Goal: Communication & Community: Answer question/provide support

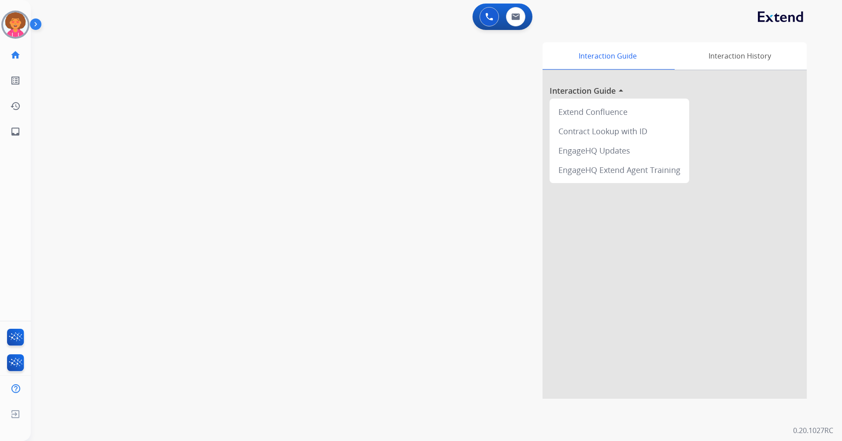
drag, startPoint x: 12, startPoint y: 28, endPoint x: 37, endPoint y: 25, distance: 24.8
click at [12, 28] on img at bounding box center [15, 24] width 25 height 25
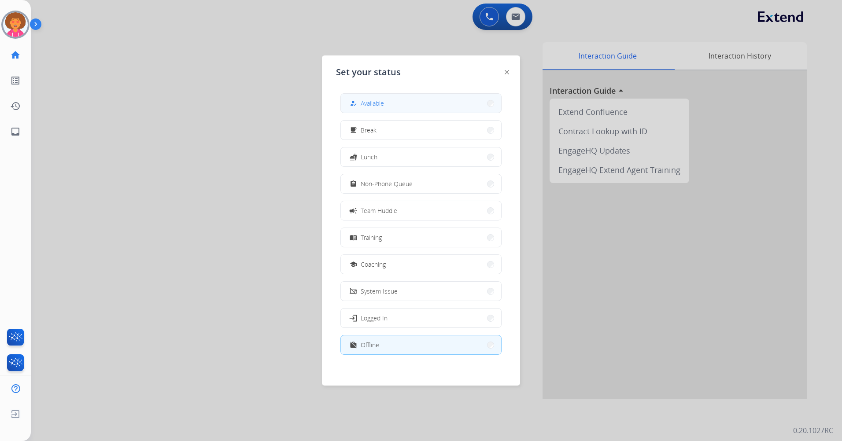
click at [426, 105] on button "how_to_reg Available" at bounding box center [421, 103] width 160 height 19
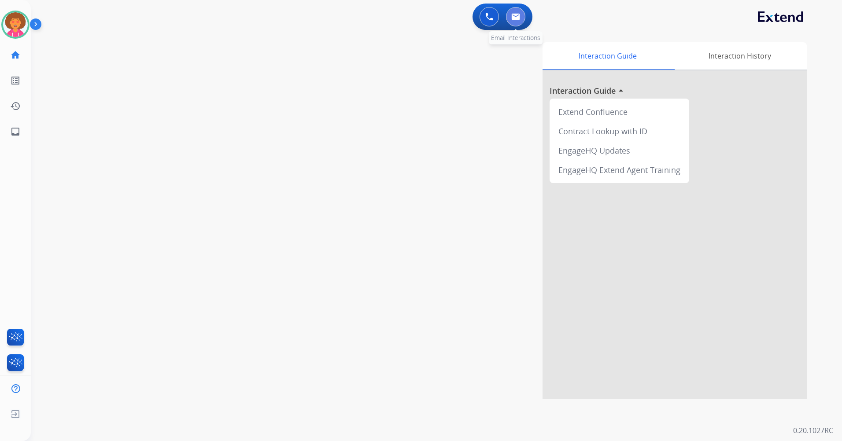
click at [518, 22] on button at bounding box center [515, 16] width 19 height 19
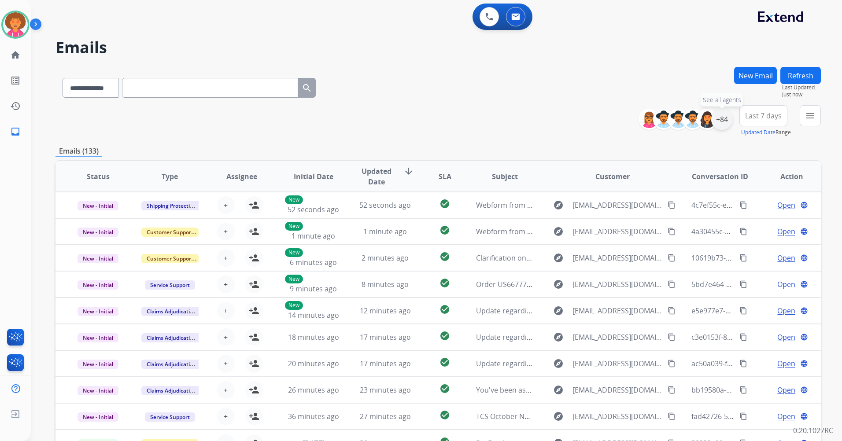
click at [719, 118] on div "+84" at bounding box center [721, 119] width 21 height 21
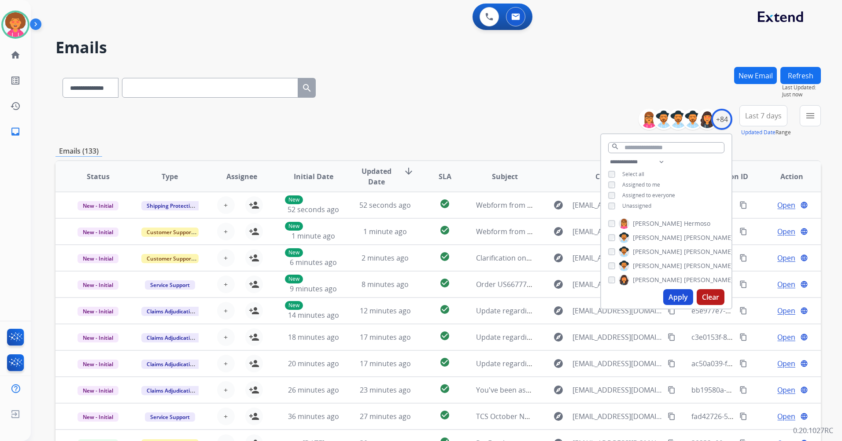
click at [638, 208] on span "Unassigned" at bounding box center [636, 205] width 29 height 7
click at [674, 295] on button "Apply" at bounding box center [678, 297] width 30 height 16
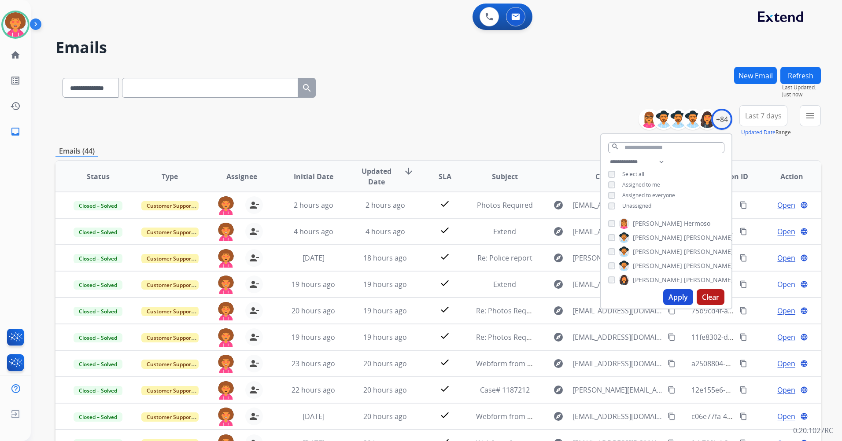
click at [409, 61] on div "**********" at bounding box center [426, 252] width 790 height 441
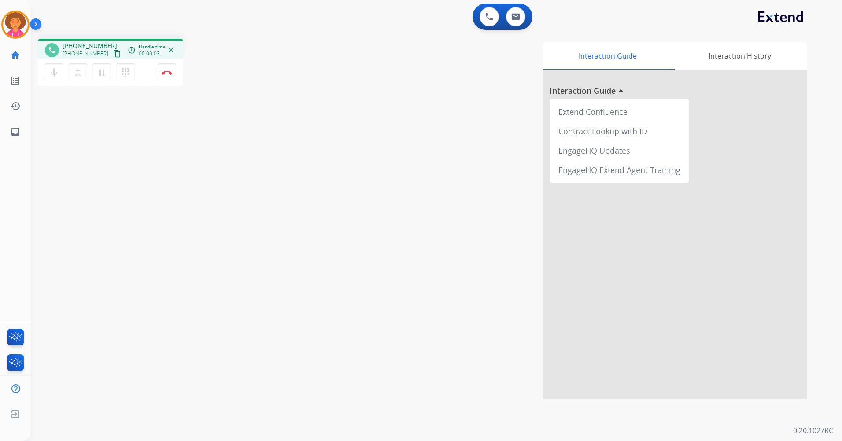
click at [113, 54] on mat-icon "content_copy" at bounding box center [117, 54] width 8 height 8
click at [167, 75] on button "Disconnect" at bounding box center [167, 72] width 18 height 18
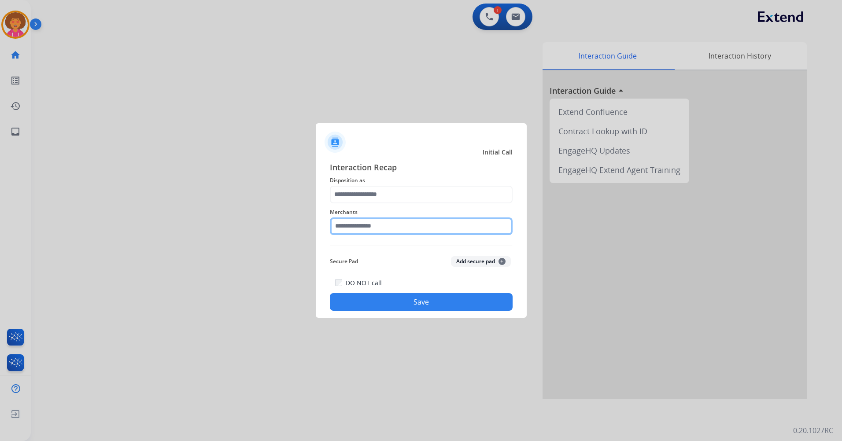
click at [408, 229] on input "text" at bounding box center [421, 226] width 183 height 18
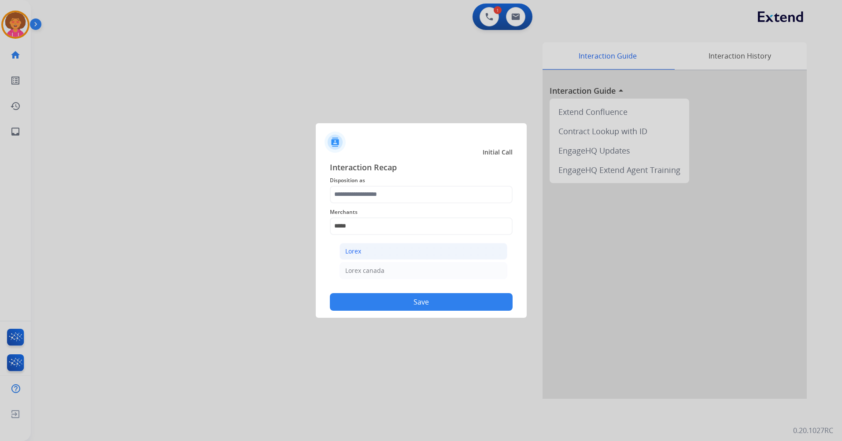
click at [391, 254] on li "Lorex" at bounding box center [423, 251] width 168 height 17
type input "*****"
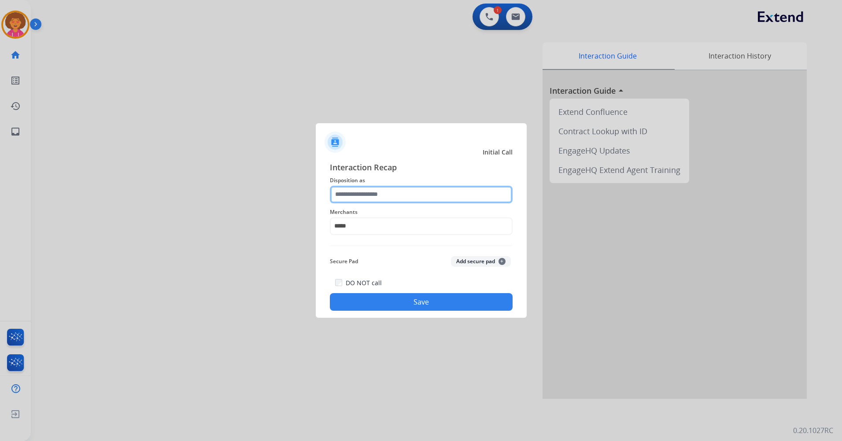
click at [395, 198] on input "text" at bounding box center [421, 195] width 183 height 18
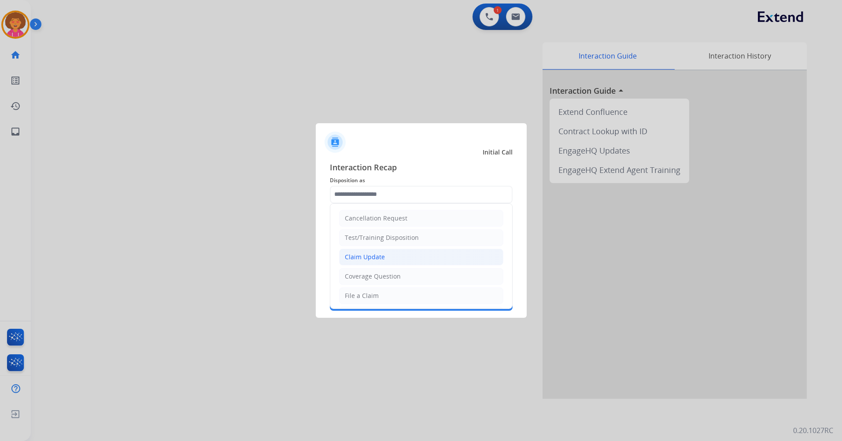
click at [389, 260] on li "Claim Update" at bounding box center [421, 257] width 164 height 17
type input "**********"
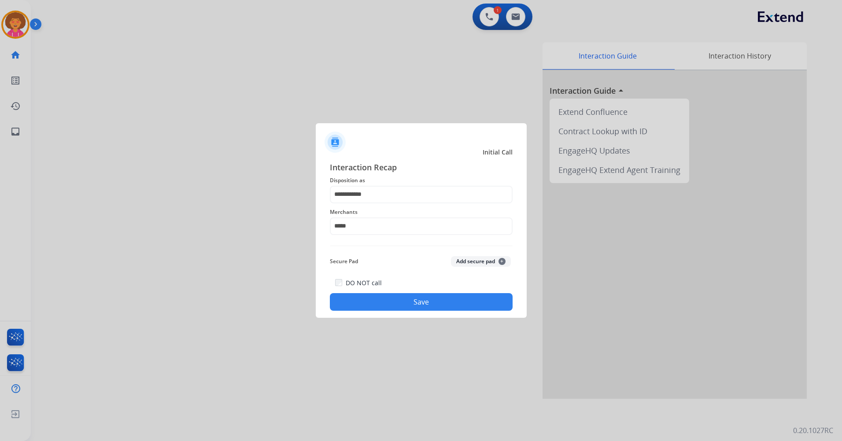
click at [410, 301] on button "Save" at bounding box center [421, 302] width 183 height 18
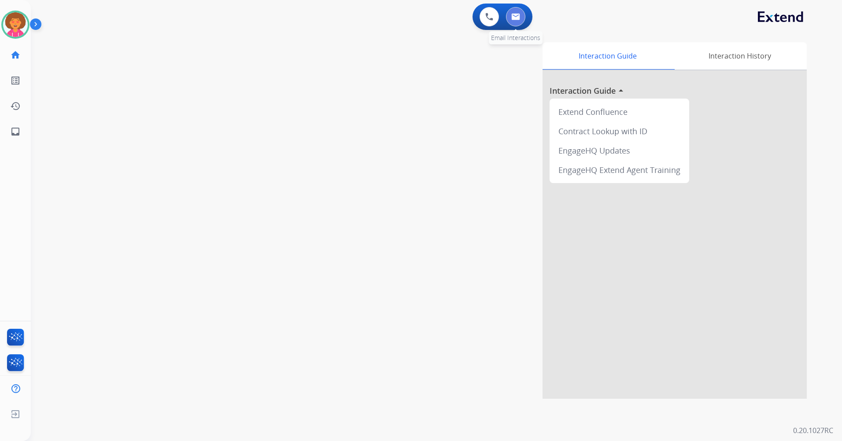
click at [518, 16] on img at bounding box center [515, 16] width 9 height 7
select select "**********"
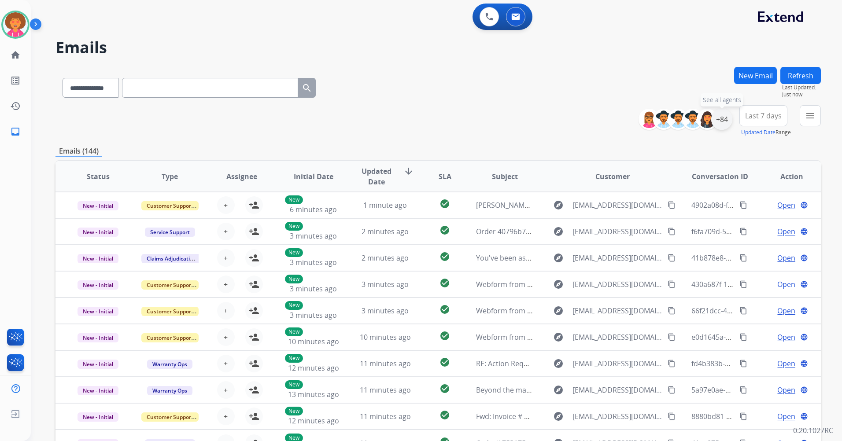
click at [722, 120] on div "+84" at bounding box center [721, 119] width 21 height 21
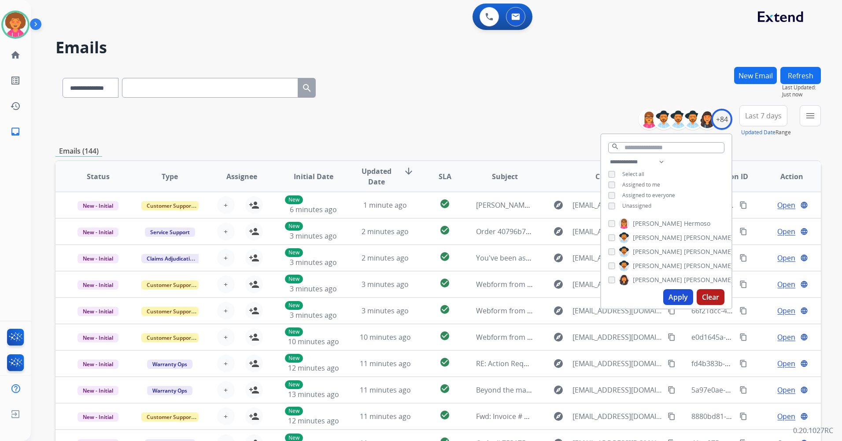
click at [638, 205] on span "Unassigned" at bounding box center [636, 205] width 29 height 7
click at [675, 300] on button "Apply" at bounding box center [678, 297] width 30 height 16
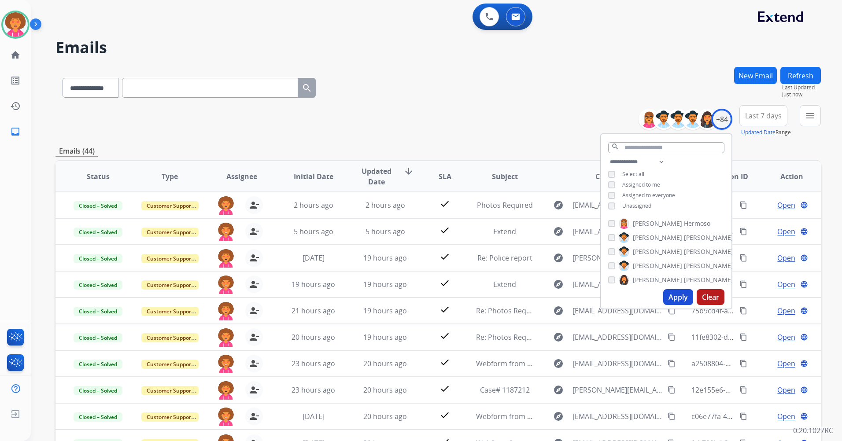
click at [450, 103] on div "**********" at bounding box center [437, 86] width 765 height 38
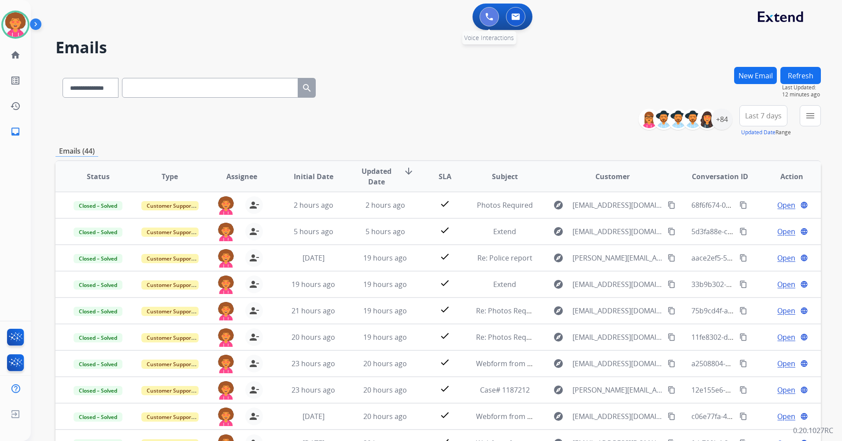
click at [490, 16] on img at bounding box center [489, 17] width 8 height 8
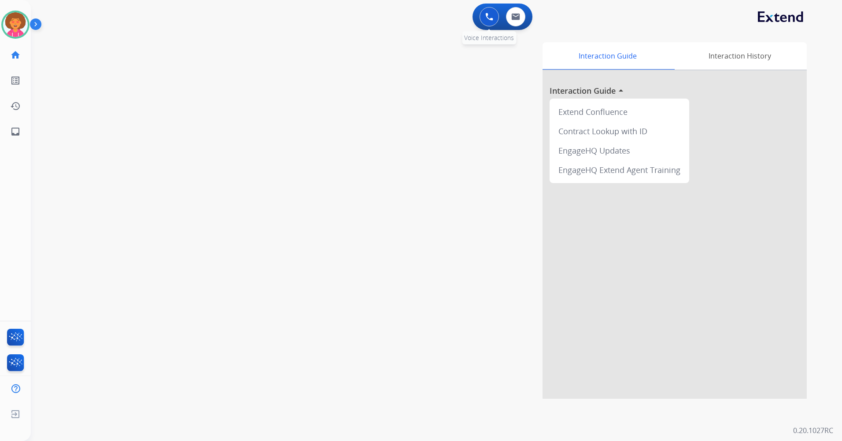
click at [490, 20] on img at bounding box center [489, 17] width 8 height 8
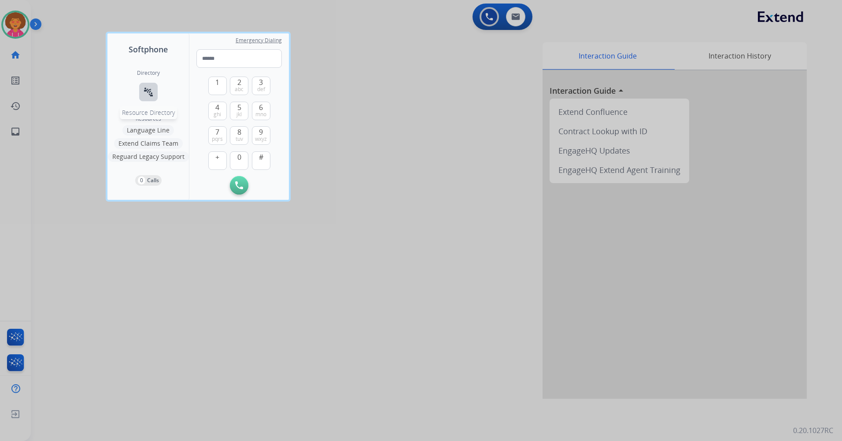
click at [145, 91] on mat-icon "connect_without_contact" at bounding box center [148, 92] width 11 height 11
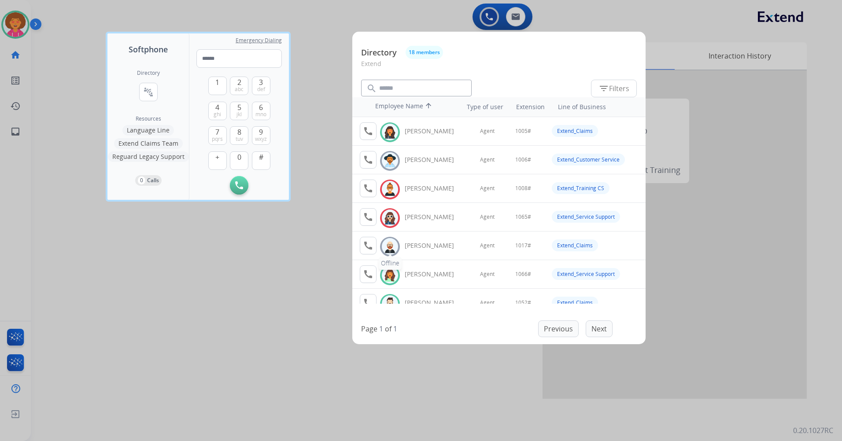
scroll to position [44, 0]
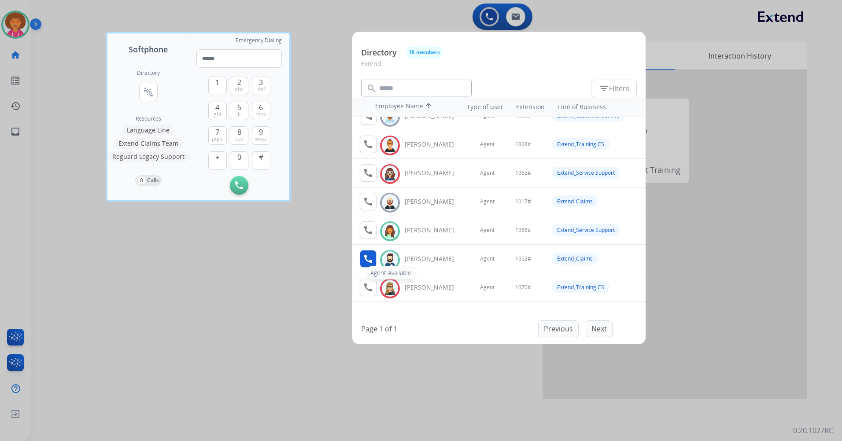
click at [364, 263] on mat-icon "call" at bounding box center [368, 259] width 11 height 11
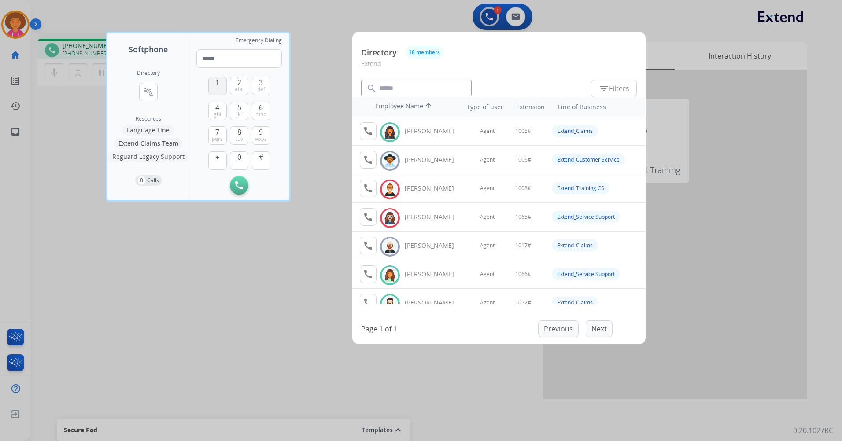
click at [216, 91] on button "1" at bounding box center [217, 86] width 18 height 18
click at [239, 156] on span "0" at bounding box center [239, 157] width 4 height 11
drag, startPoint x: 239, startPoint y: 116, endPoint x: 242, endPoint y: 91, distance: 25.2
click at [240, 116] on span "jkl" at bounding box center [238, 114] width 5 height 7
click at [242, 89] on span "abc" at bounding box center [239, 89] width 9 height 7
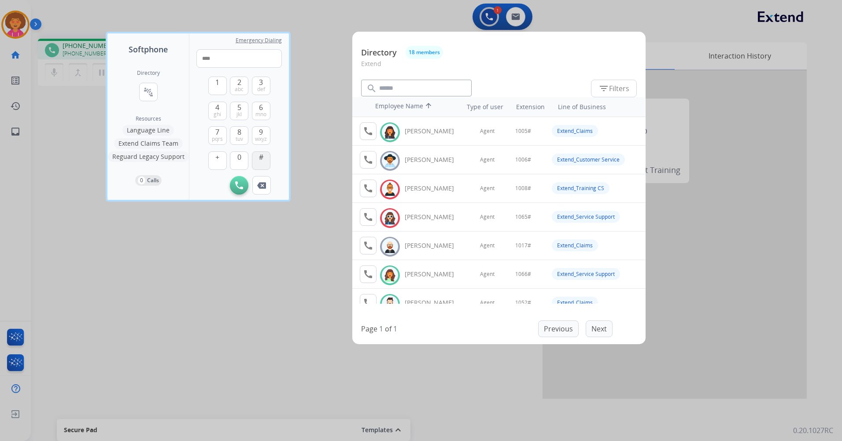
click at [259, 163] on button "#" at bounding box center [261, 160] width 18 height 18
type input "*****"
click at [241, 334] on div at bounding box center [421, 220] width 842 height 441
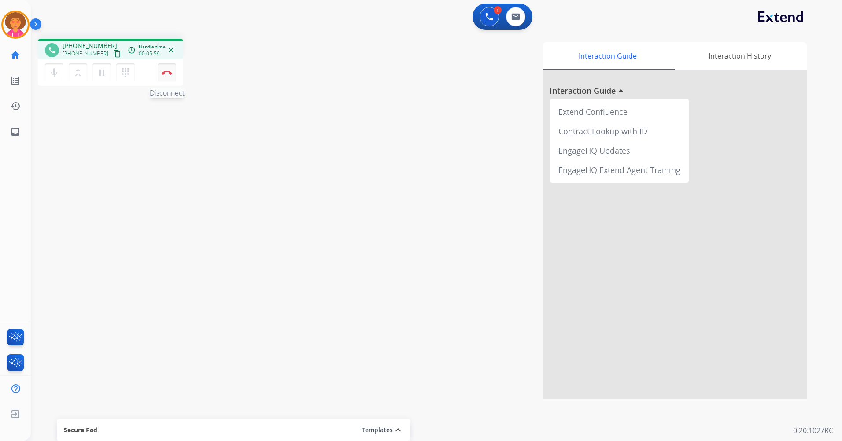
click at [170, 73] on img at bounding box center [167, 72] width 11 height 4
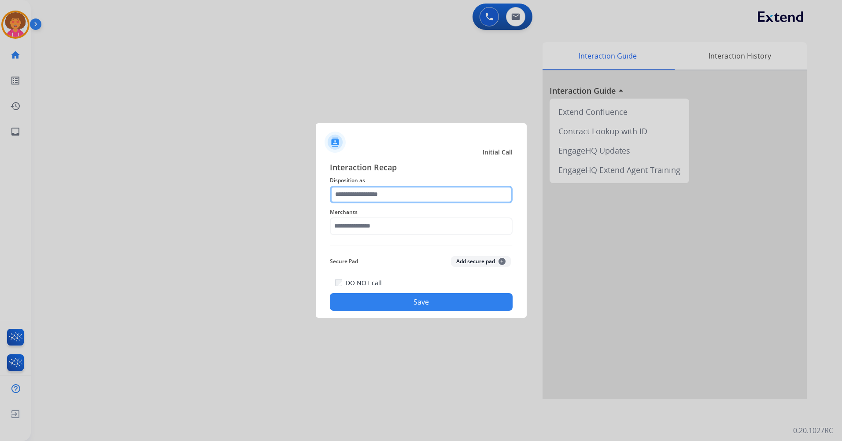
click at [370, 195] on input "text" at bounding box center [421, 195] width 183 height 18
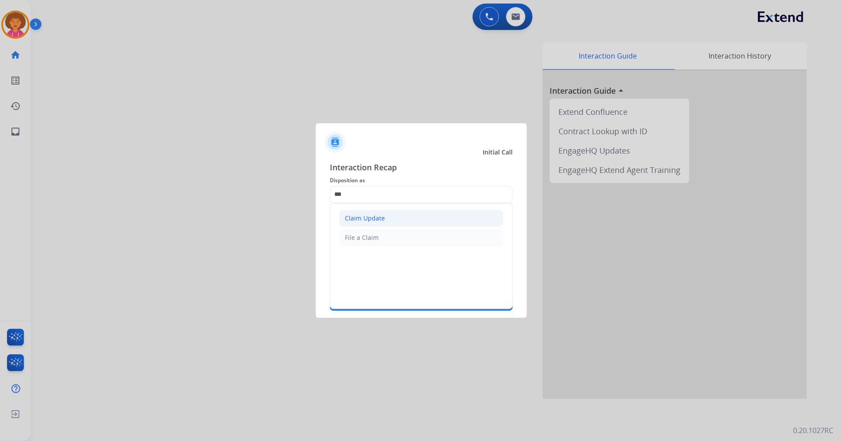
click at [388, 217] on li "Claim Update" at bounding box center [421, 218] width 164 height 17
type input "**********"
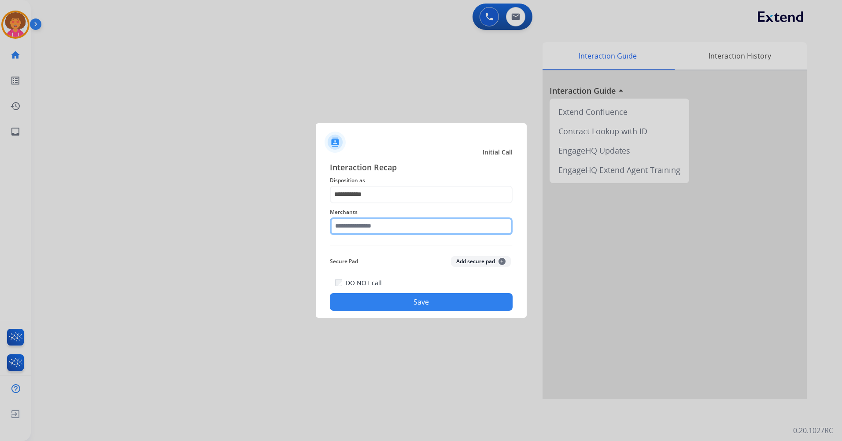
click at [382, 226] on input "text" at bounding box center [421, 226] width 183 height 18
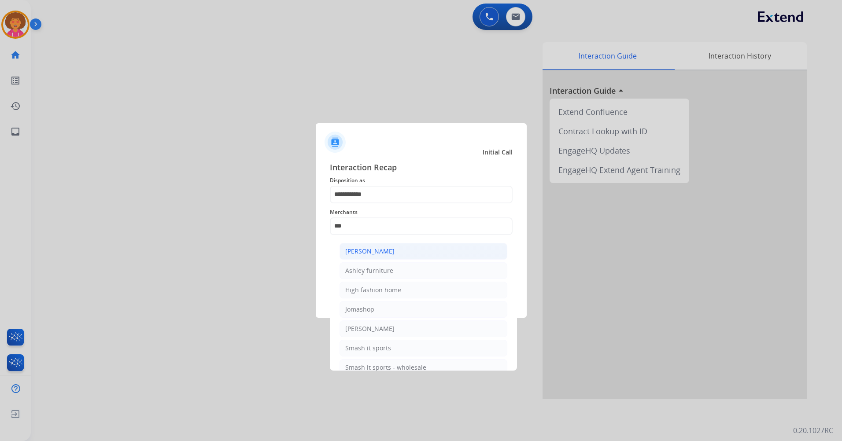
click at [402, 252] on li "[PERSON_NAME]" at bounding box center [423, 251] width 168 height 17
type input "**********"
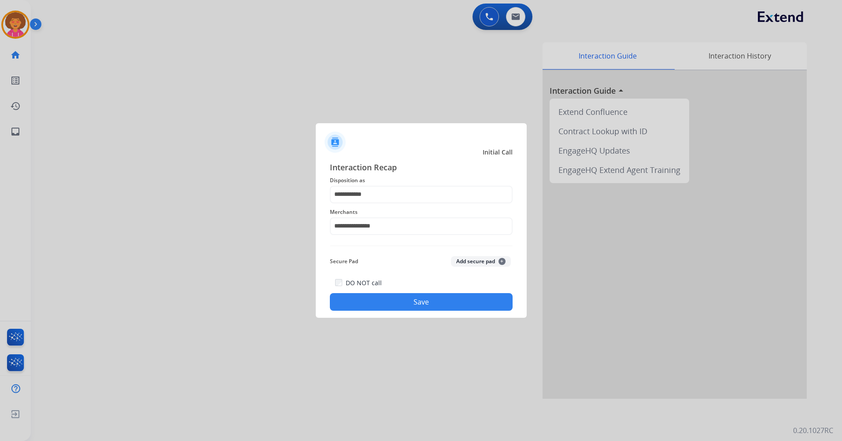
click at [397, 298] on button "Save" at bounding box center [421, 302] width 183 height 18
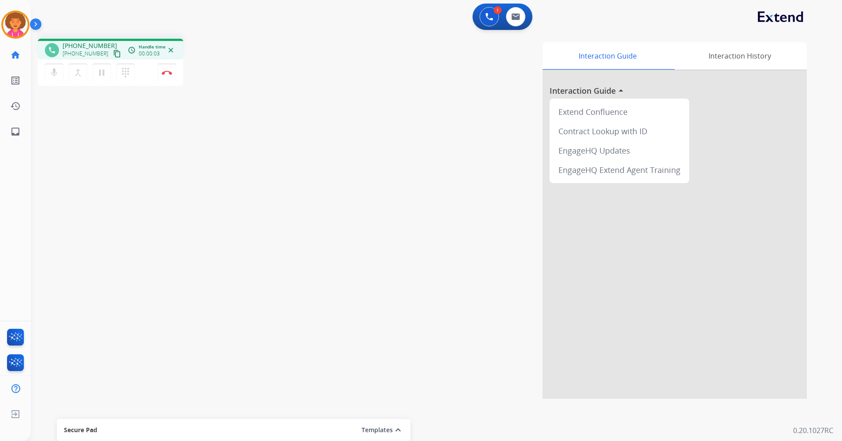
click at [113, 54] on mat-icon "content_copy" at bounding box center [117, 54] width 8 height 8
click at [489, 15] on img at bounding box center [489, 17] width 8 height 8
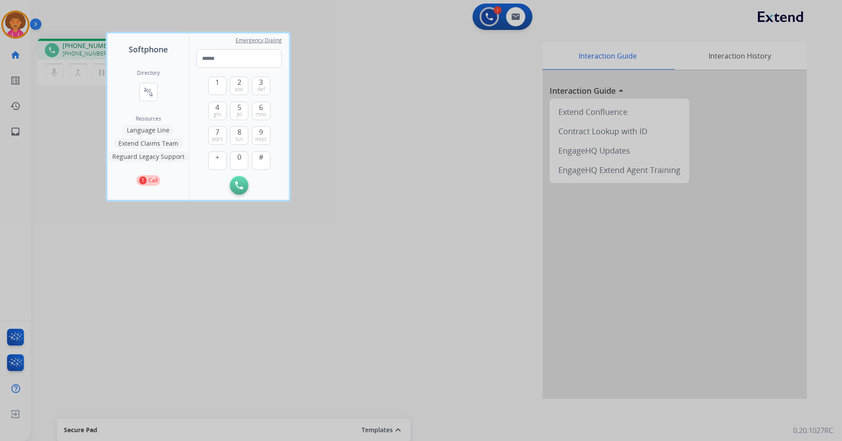
click at [143, 129] on button "Language Line" at bounding box center [147, 130] width 51 height 11
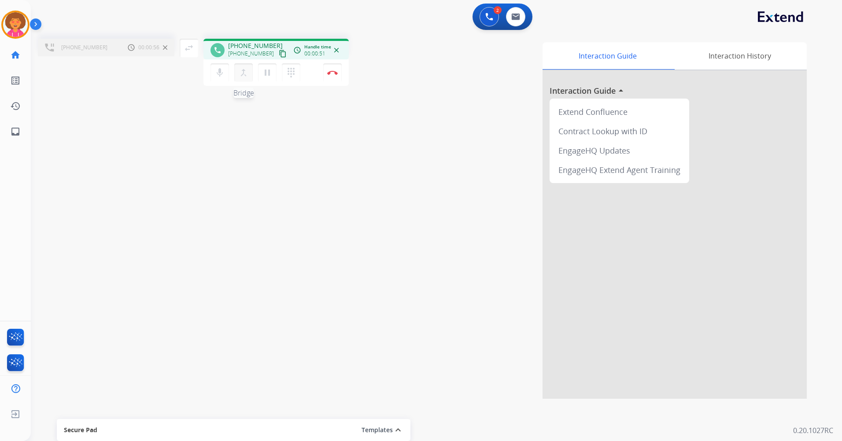
click at [246, 75] on mat-icon "merge_type" at bounding box center [243, 72] width 11 height 11
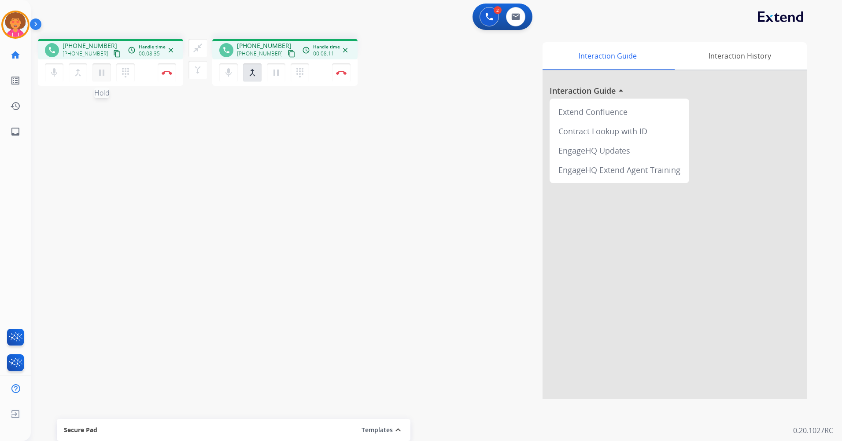
click at [104, 74] on mat-icon "pause" at bounding box center [101, 72] width 11 height 11
click at [280, 73] on mat-icon "pause" at bounding box center [276, 72] width 11 height 11
click at [99, 74] on mat-icon "pause" at bounding box center [101, 72] width 11 height 11
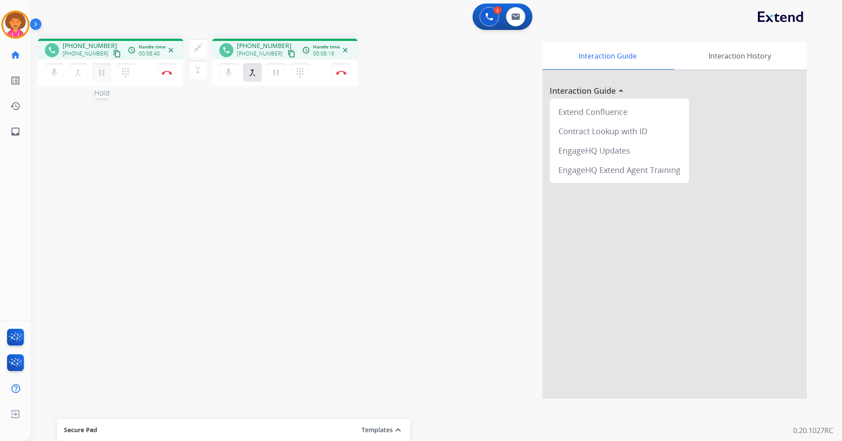
click at [99, 74] on mat-icon "pause" at bounding box center [101, 72] width 11 height 11
click at [103, 71] on mat-icon "pause" at bounding box center [101, 72] width 11 height 11
click at [280, 74] on mat-icon "pause" at bounding box center [276, 72] width 11 height 11
click at [55, 69] on mat-icon "mic" at bounding box center [54, 72] width 11 height 11
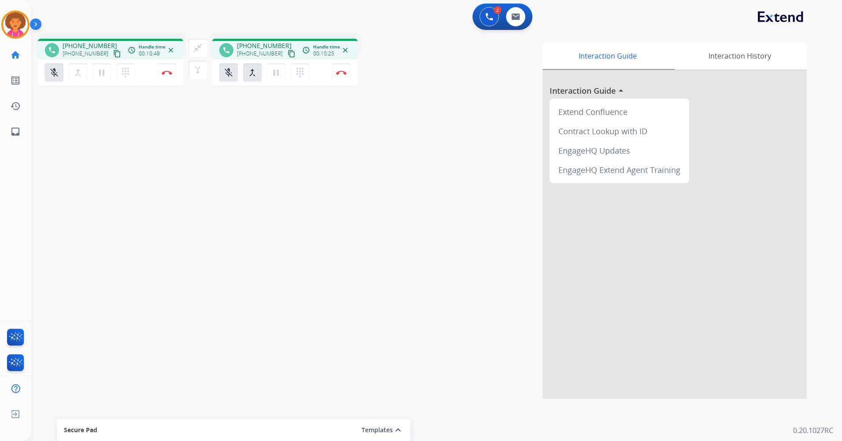
drag, startPoint x: 53, startPoint y: 70, endPoint x: 285, endPoint y: 194, distance: 263.5
click at [52, 70] on mat-icon "mic_off" at bounding box center [54, 72] width 11 height 11
click at [341, 74] on img at bounding box center [341, 72] width 11 height 4
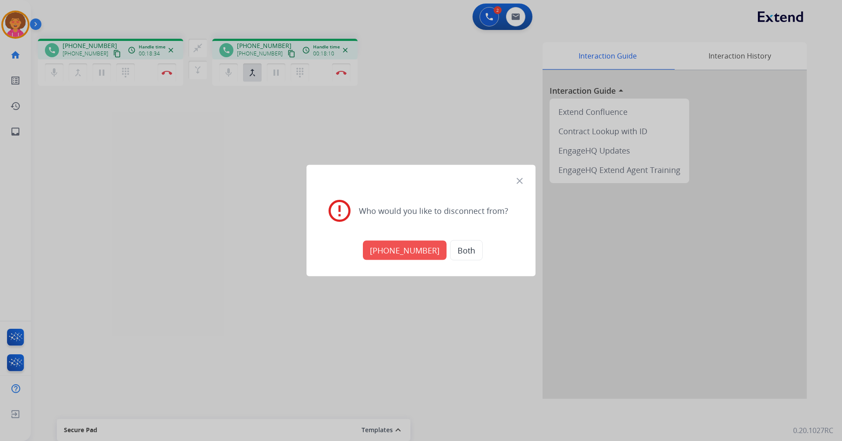
click at [456, 249] on button "Both" at bounding box center [466, 250] width 33 height 20
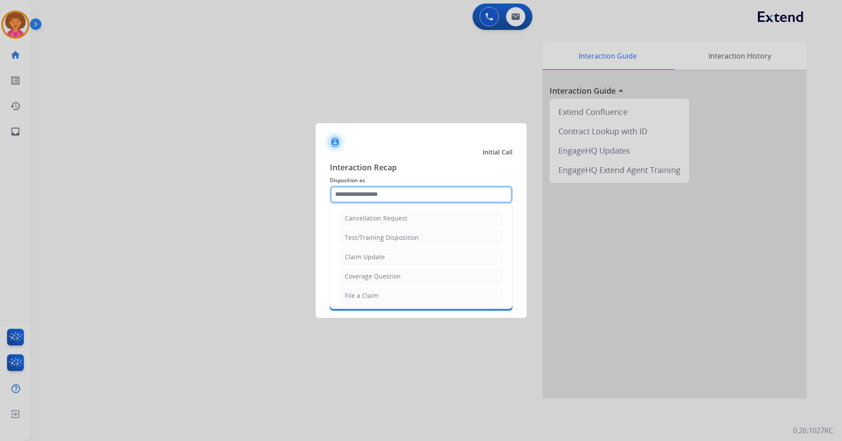
click at [380, 196] on input "text" at bounding box center [421, 195] width 183 height 18
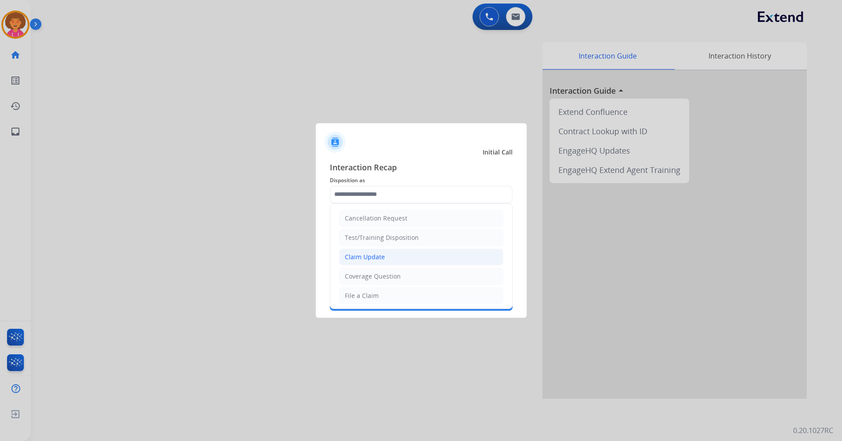
click at [393, 261] on li "Claim Update" at bounding box center [421, 257] width 164 height 17
type input "**********"
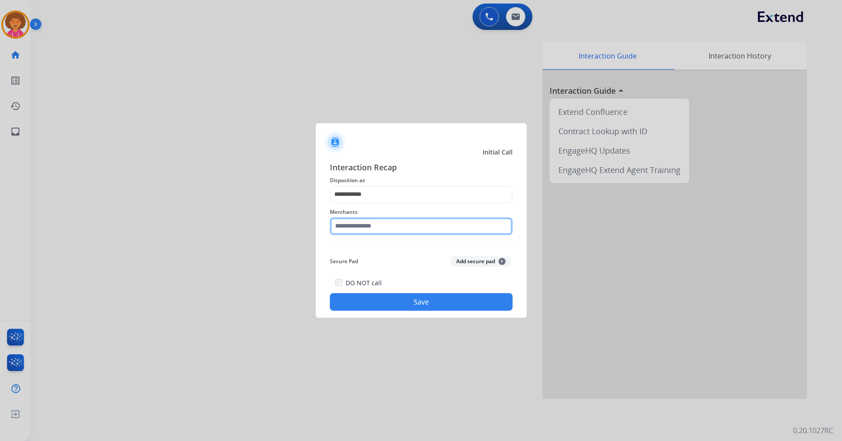
click at [399, 224] on input "text" at bounding box center [421, 226] width 183 height 18
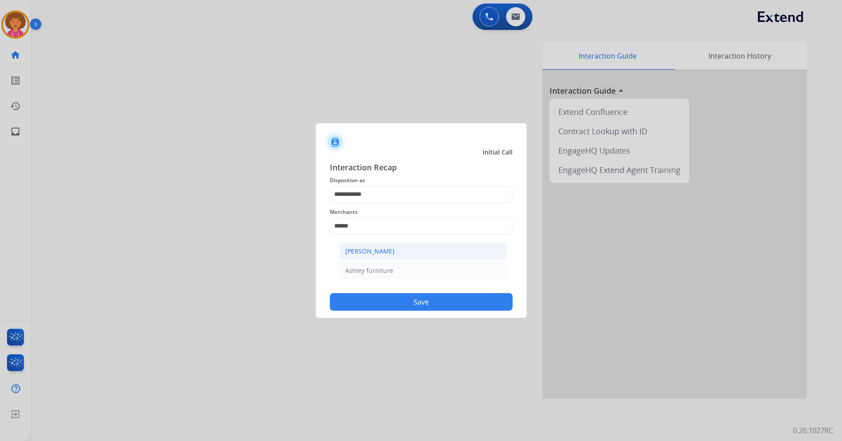
click at [387, 255] on div "[PERSON_NAME]" at bounding box center [369, 251] width 49 height 9
type input "**********"
click at [393, 296] on button "Save" at bounding box center [421, 302] width 183 height 18
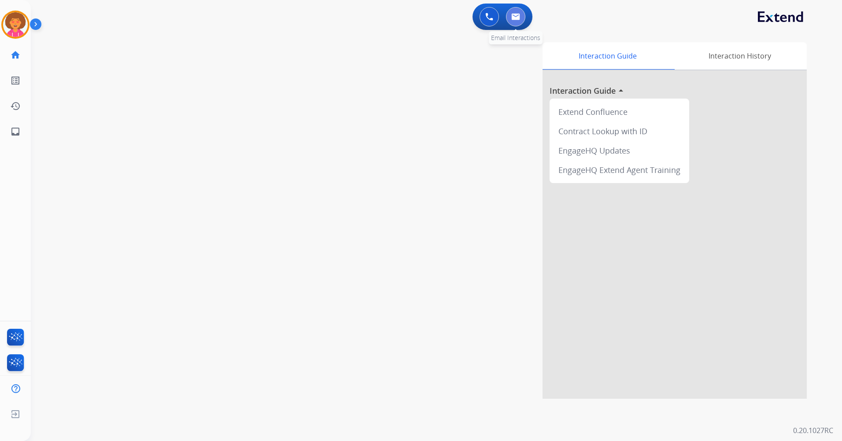
click at [520, 21] on button at bounding box center [515, 16] width 19 height 19
select select "**********"
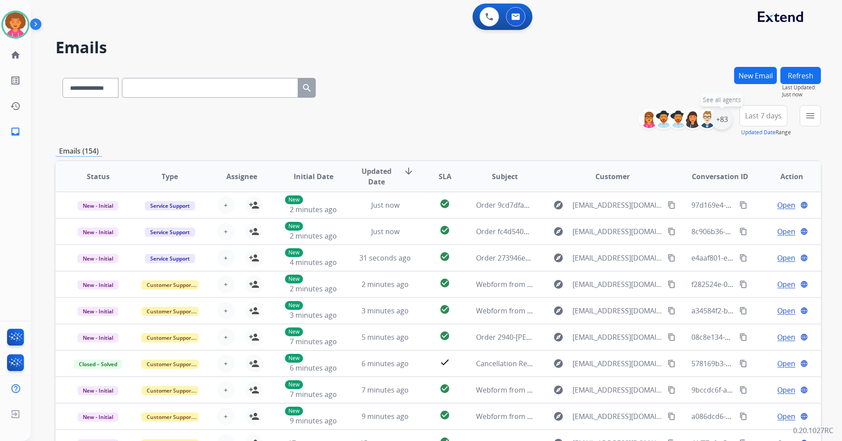
click at [723, 120] on div "+83" at bounding box center [721, 119] width 21 height 21
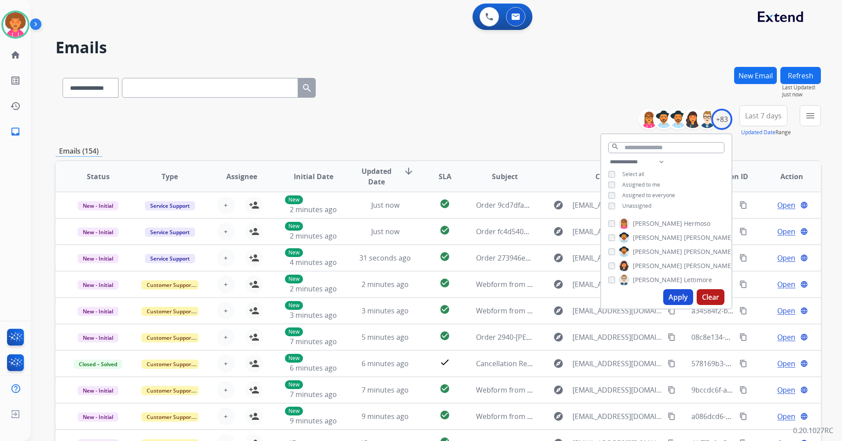
click at [624, 204] on span "Unassigned" at bounding box center [636, 205] width 29 height 7
drag, startPoint x: 673, startPoint y: 294, endPoint x: 669, endPoint y: 296, distance: 4.7
click at [672, 294] on button "Apply" at bounding box center [678, 297] width 30 height 16
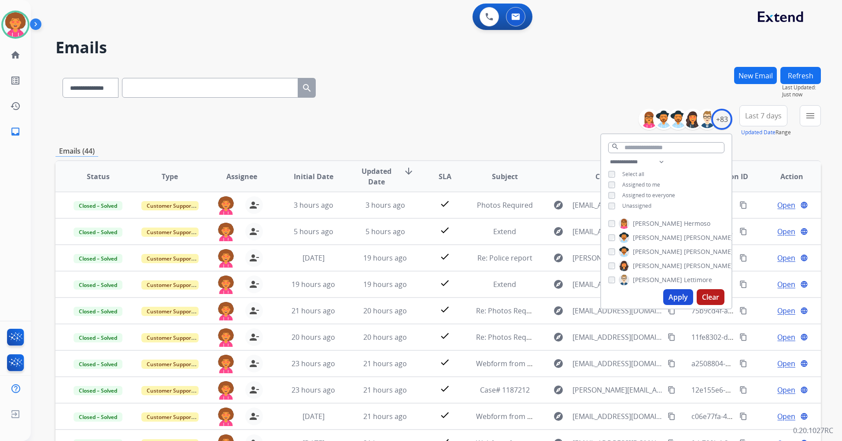
click at [351, 83] on div "**********" at bounding box center [437, 86] width 765 height 38
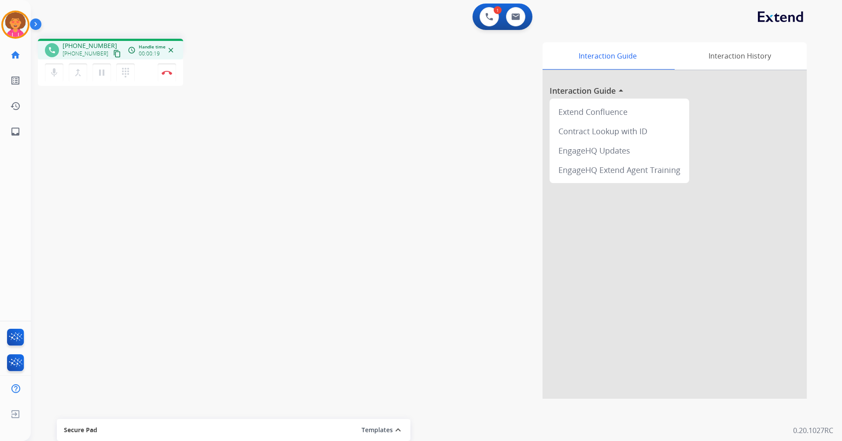
click at [113, 55] on mat-icon "content_copy" at bounding box center [117, 54] width 8 height 8
click at [98, 74] on mat-icon "pause" at bounding box center [101, 72] width 11 height 11
click at [488, 12] on button at bounding box center [488, 16] width 19 height 19
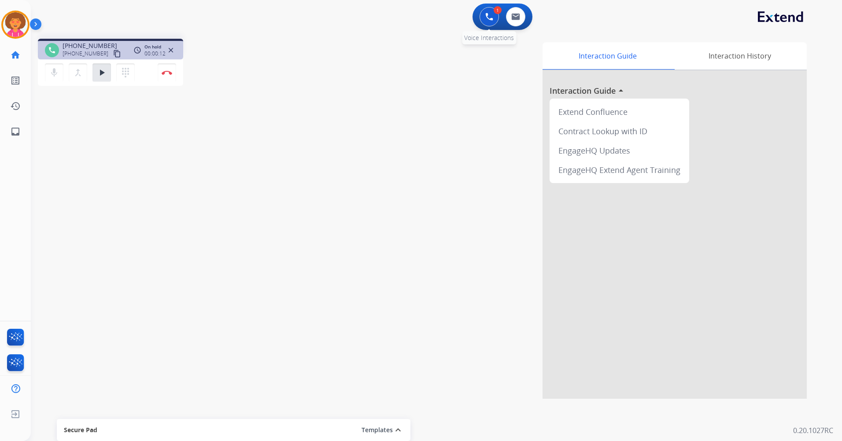
click at [492, 18] on img at bounding box center [489, 17] width 8 height 8
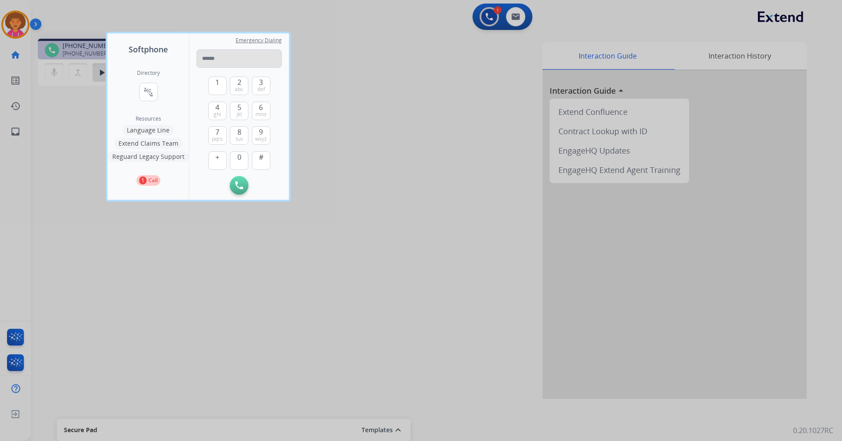
click at [261, 59] on input "tel" at bounding box center [238, 58] width 85 height 18
click at [262, 59] on input "tel" at bounding box center [238, 58] width 85 height 18
click at [229, 59] on input "tel" at bounding box center [238, 58] width 85 height 18
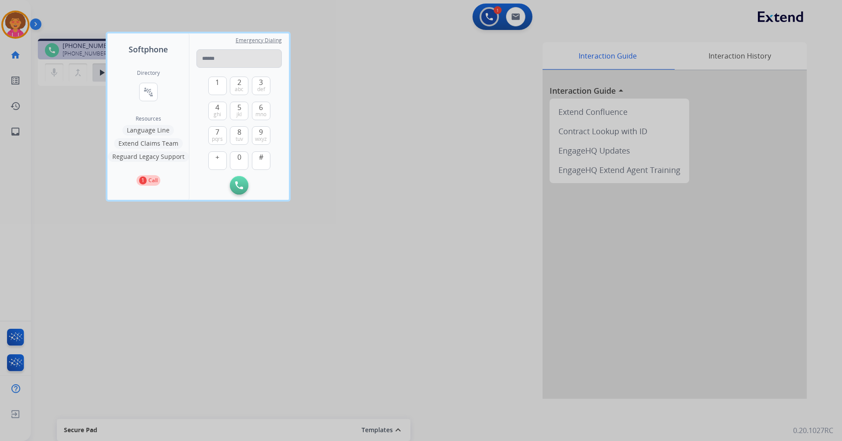
click at [229, 59] on input "tel" at bounding box center [238, 58] width 85 height 18
click at [345, 118] on div at bounding box center [421, 220] width 842 height 441
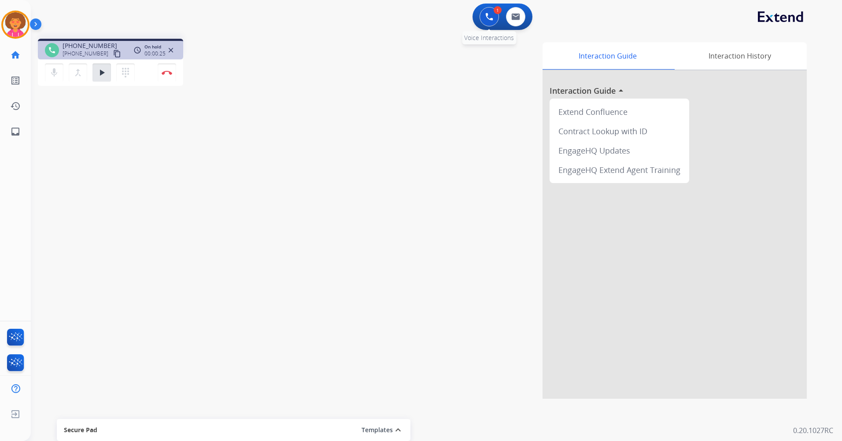
click at [487, 20] on img at bounding box center [489, 17] width 8 height 8
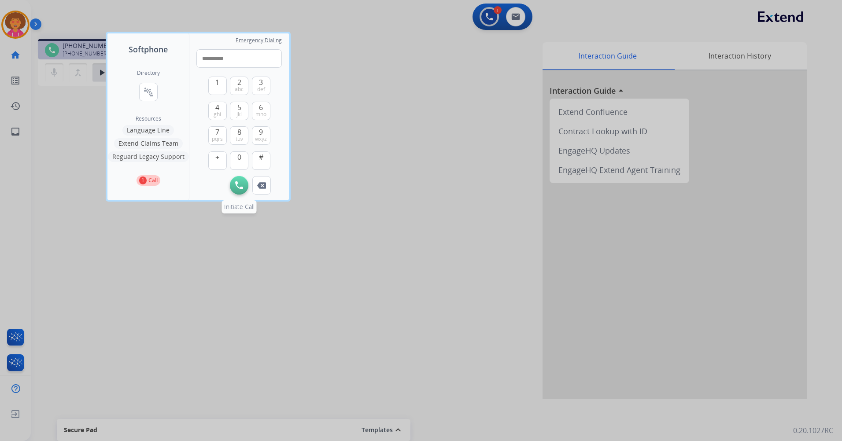
type input "**********"
click at [243, 186] on img at bounding box center [239, 185] width 8 height 8
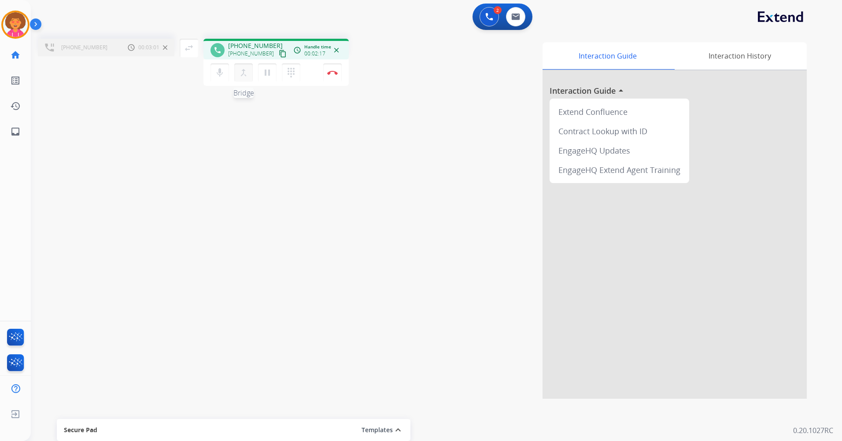
click at [246, 70] on mat-icon "merge_type" at bounding box center [243, 72] width 11 height 11
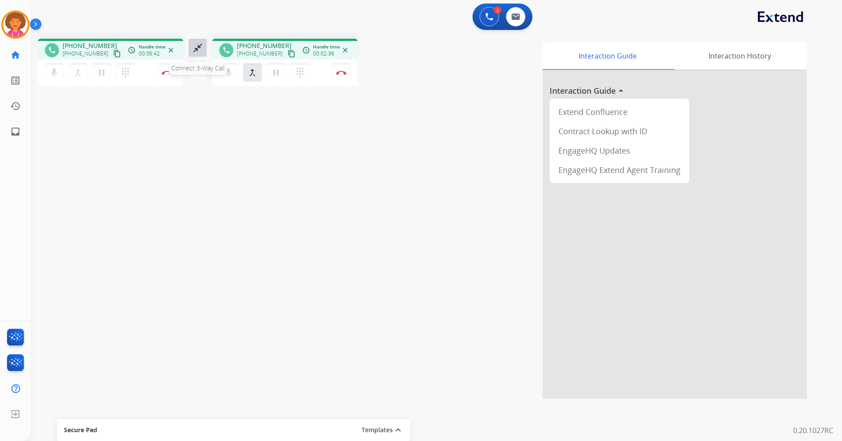
click at [200, 43] on mat-icon "close_fullscreen" at bounding box center [197, 48] width 11 height 11
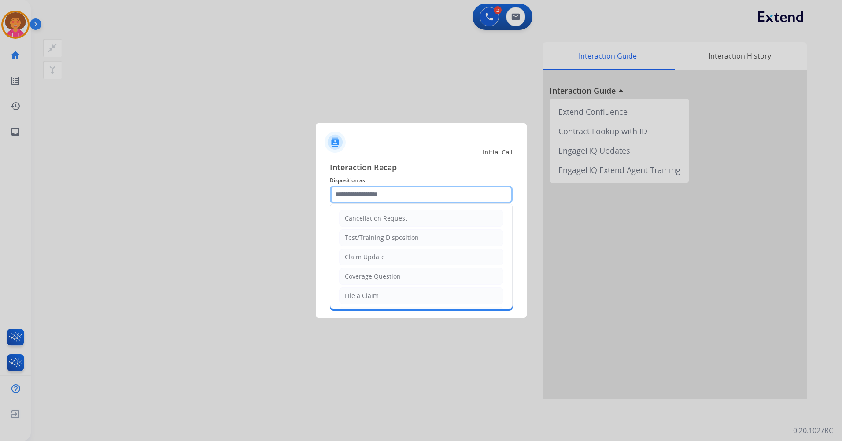
click at [422, 187] on input "text" at bounding box center [421, 195] width 183 height 18
click at [377, 258] on div "Claim Update" at bounding box center [365, 257] width 40 height 9
type input "**********"
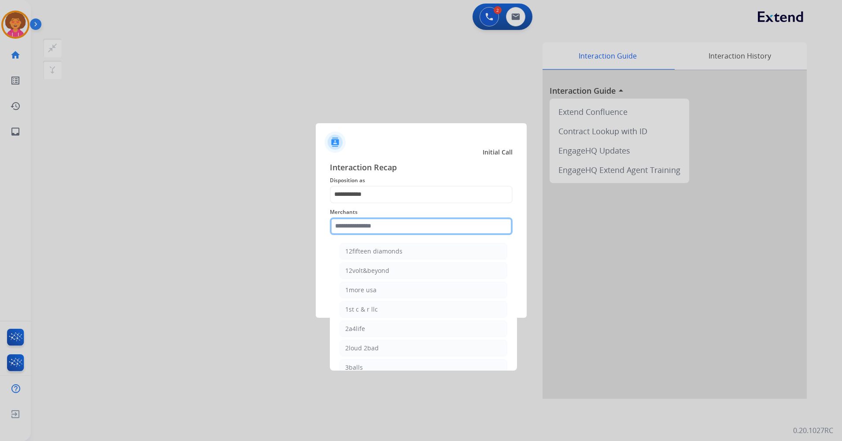
click at [397, 228] on input "text" at bounding box center [421, 226] width 183 height 18
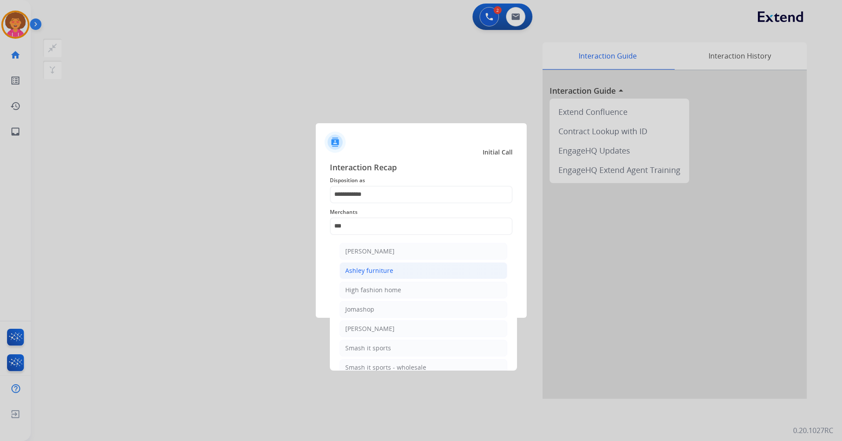
click at [369, 271] on div "Ashley furniture" at bounding box center [369, 270] width 48 height 9
type input "**********"
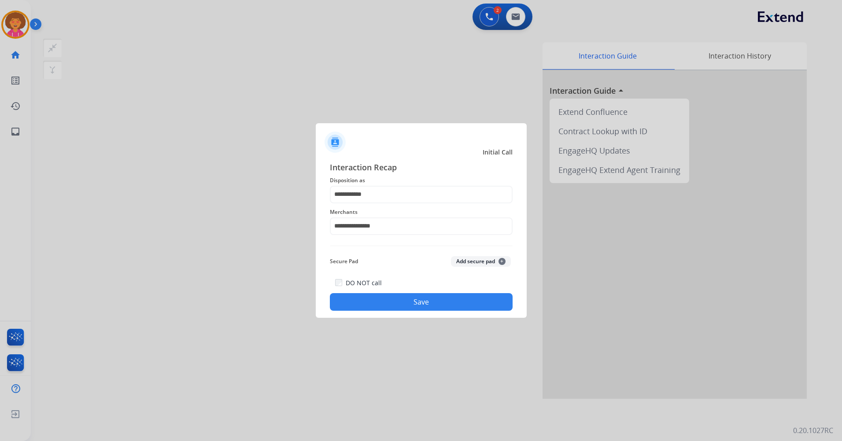
click at [392, 297] on button "Save" at bounding box center [421, 302] width 183 height 18
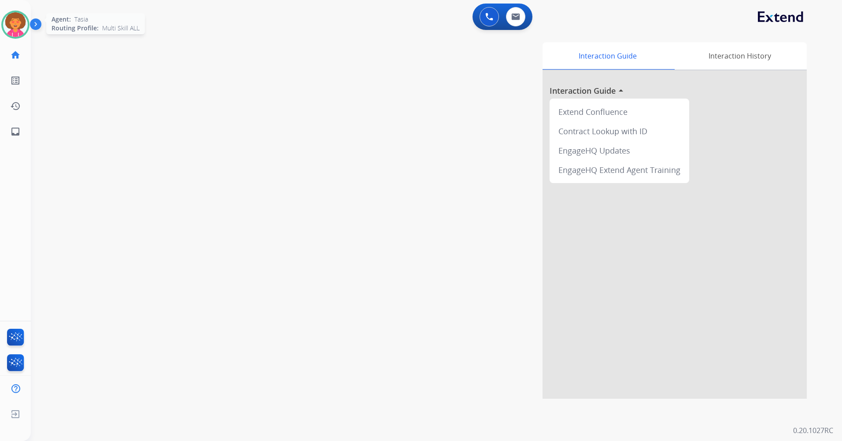
click at [23, 25] on img at bounding box center [15, 24] width 25 height 25
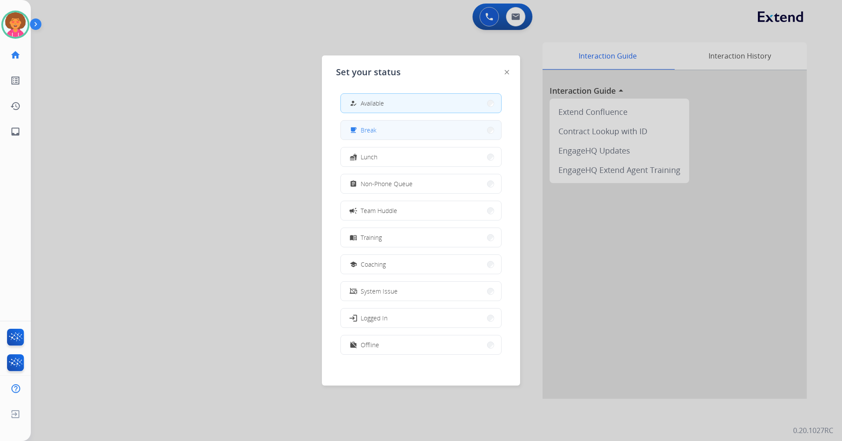
click at [387, 132] on button "free_breakfast Break" at bounding box center [421, 130] width 160 height 19
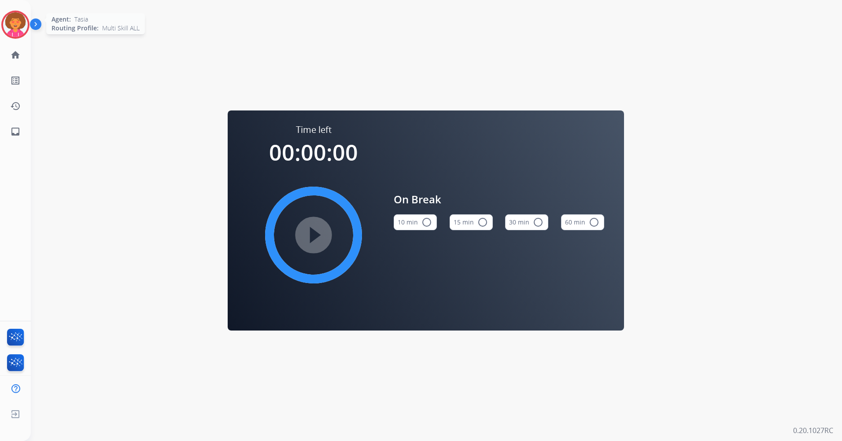
click at [11, 25] on img at bounding box center [15, 24] width 25 height 25
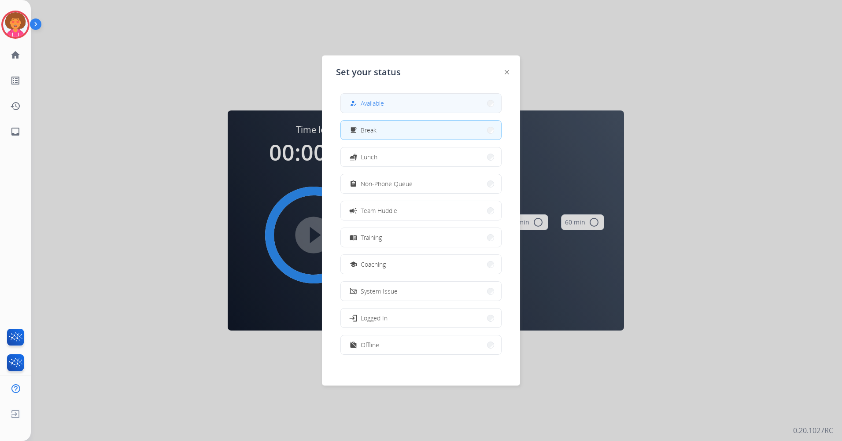
click at [362, 107] on div "how_to_reg Available" at bounding box center [366, 103] width 36 height 11
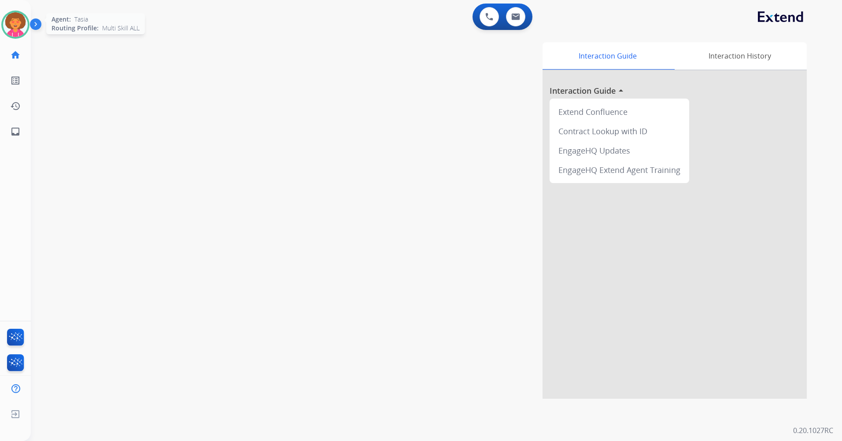
click at [22, 27] on img at bounding box center [15, 24] width 25 height 25
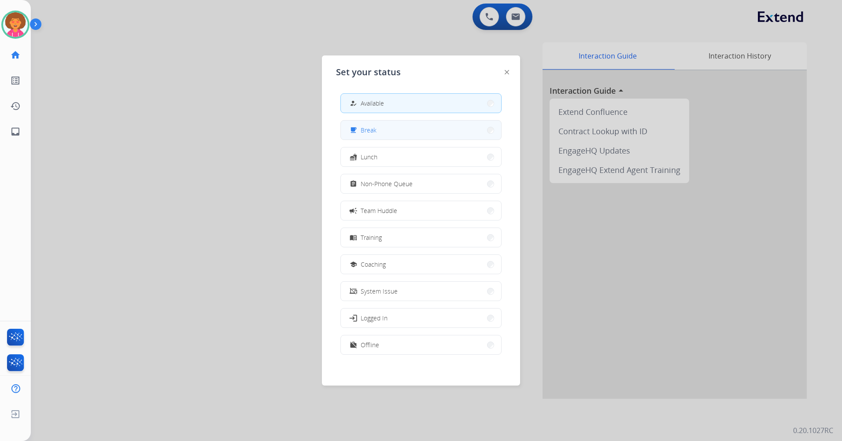
click at [388, 129] on button "free_breakfast Break" at bounding box center [421, 130] width 160 height 19
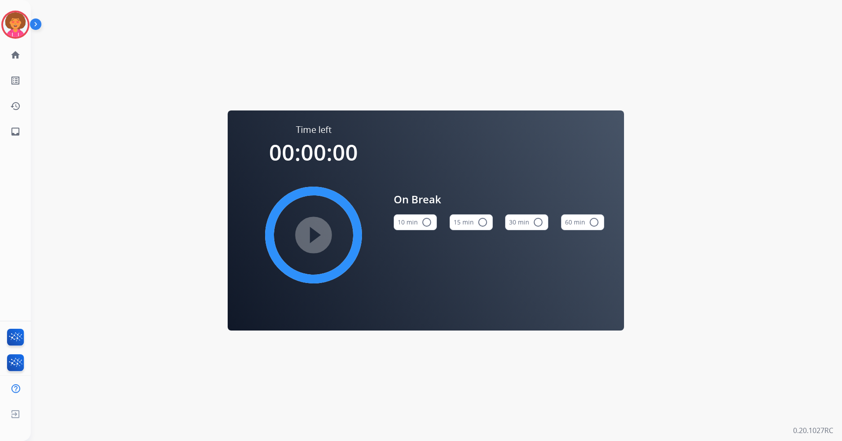
click at [473, 222] on button "15 min radio_button_unchecked" at bounding box center [470, 222] width 43 height 16
click at [319, 233] on mat-icon "play_circle_filled" at bounding box center [313, 235] width 11 height 11
click at [308, 240] on mat-icon "play_circle_filled" at bounding box center [313, 235] width 11 height 11
click at [10, 26] on img at bounding box center [15, 24] width 25 height 25
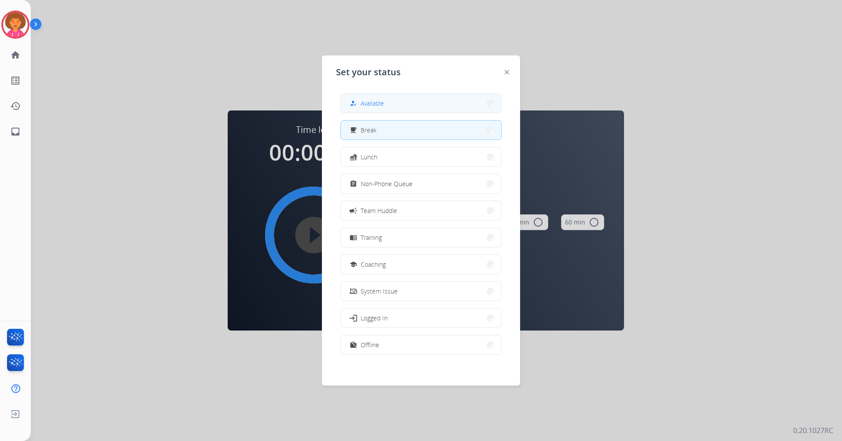
click at [398, 109] on button "how_to_reg Available" at bounding box center [421, 103] width 160 height 19
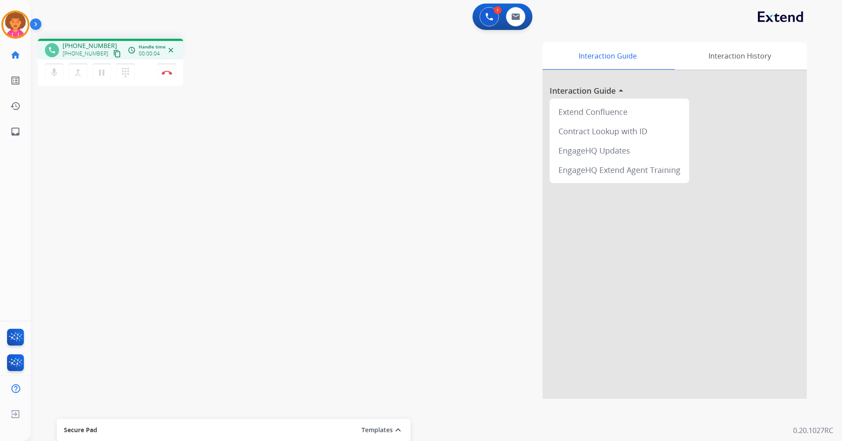
click at [113, 55] on mat-icon "content_copy" at bounding box center [117, 54] width 8 height 8
drag, startPoint x: 104, startPoint y: 54, endPoint x: 136, endPoint y: 0, distance: 62.7
click at [113, 54] on mat-icon "content_copy" at bounding box center [117, 54] width 8 height 8
click at [173, 75] on button "Disconnect" at bounding box center [167, 72] width 18 height 18
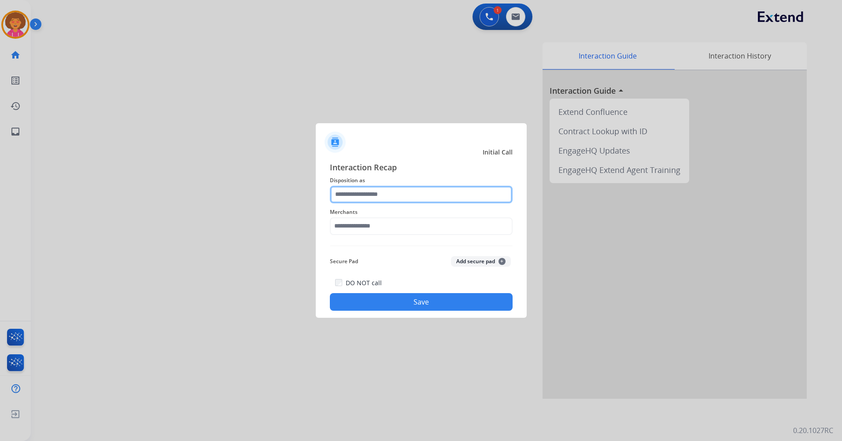
click at [400, 192] on input "text" at bounding box center [421, 195] width 183 height 18
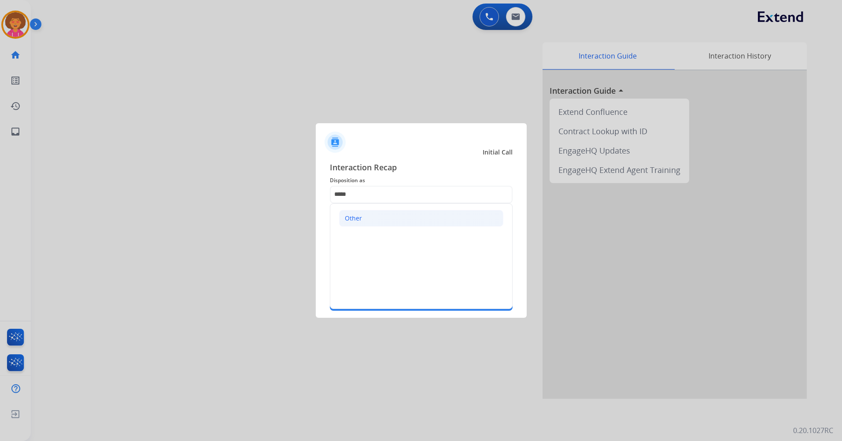
click at [404, 216] on li "Other" at bounding box center [421, 218] width 164 height 17
type input "*****"
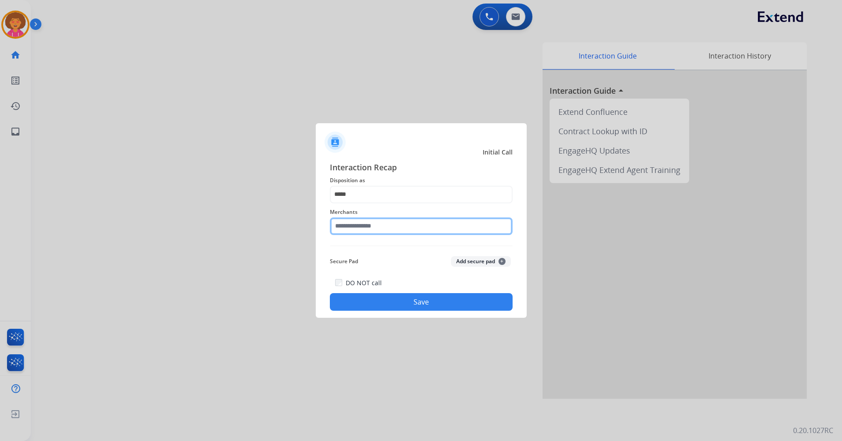
click at [406, 220] on input "text" at bounding box center [421, 226] width 183 height 18
click at [375, 251] on li "Not found" at bounding box center [423, 251] width 168 height 17
type input "*********"
click at [394, 306] on button "Save" at bounding box center [421, 302] width 183 height 18
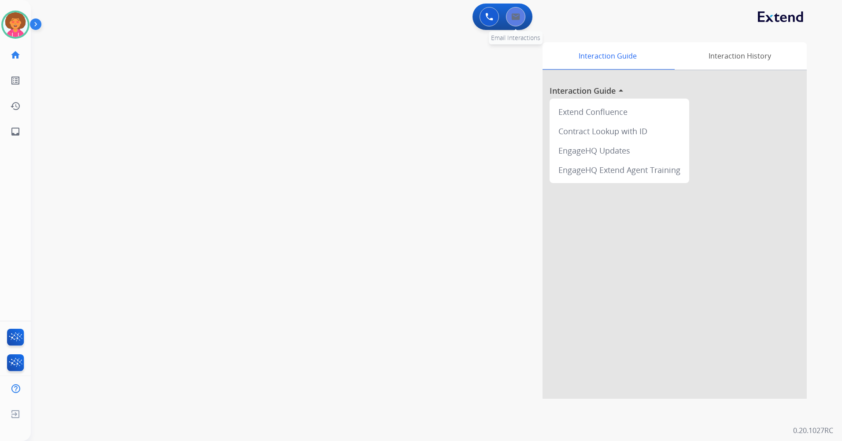
click at [520, 18] on button at bounding box center [515, 16] width 19 height 19
select select "**********"
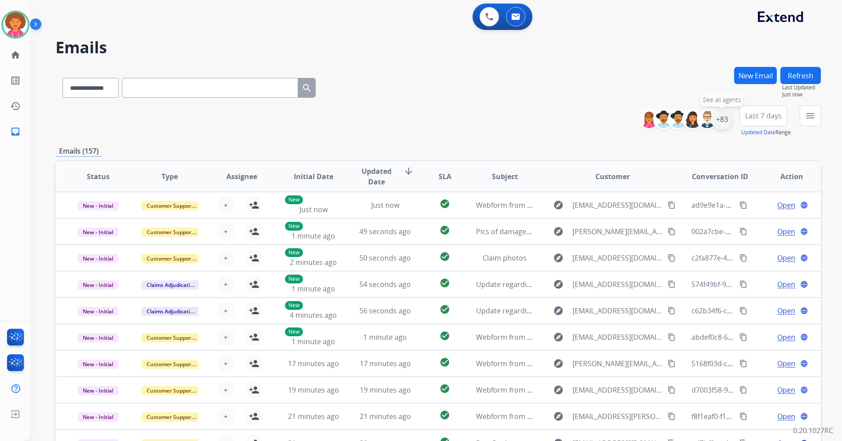
click at [720, 122] on div "+83" at bounding box center [721, 119] width 21 height 21
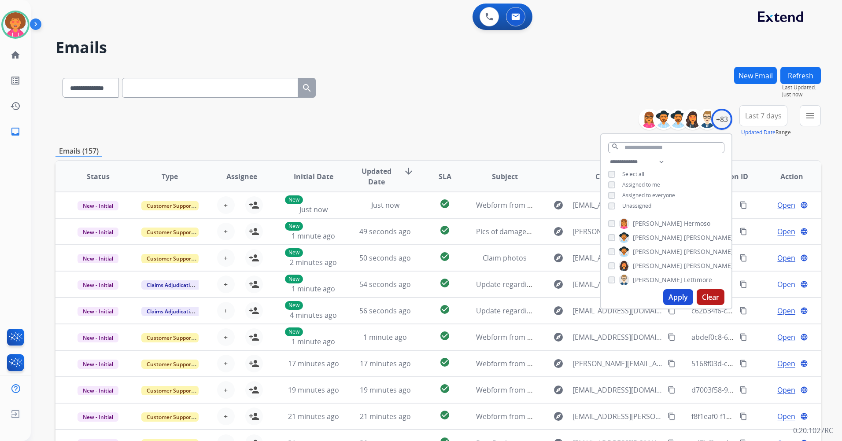
click at [626, 203] on span "Unassigned" at bounding box center [636, 205] width 29 height 7
drag, startPoint x: 680, startPoint y: 299, endPoint x: 684, endPoint y: 286, distance: 14.2
click at [679, 299] on button "Apply" at bounding box center [678, 297] width 30 height 16
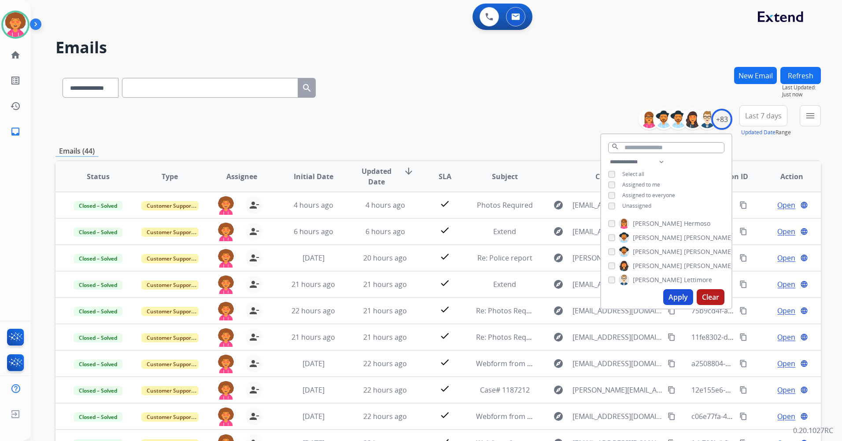
click at [478, 57] on div "**********" at bounding box center [426, 252] width 790 height 441
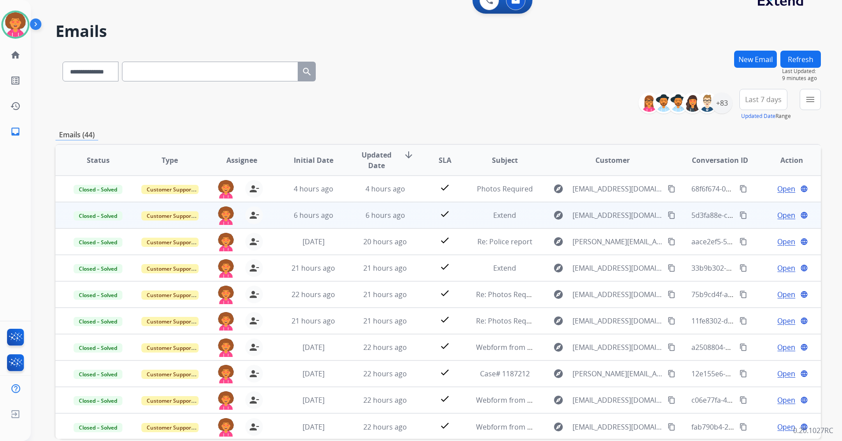
scroll to position [16, 0]
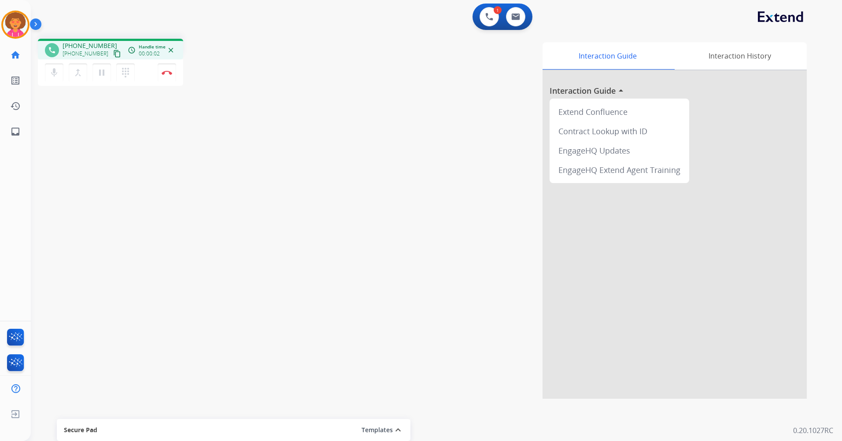
click at [113, 54] on mat-icon "content_copy" at bounding box center [117, 54] width 8 height 8
click at [101, 73] on mat-icon "pause" at bounding box center [101, 72] width 11 height 11
click at [102, 77] on mat-icon "play_arrow" at bounding box center [101, 72] width 11 height 11
click at [169, 72] on img at bounding box center [167, 72] width 11 height 4
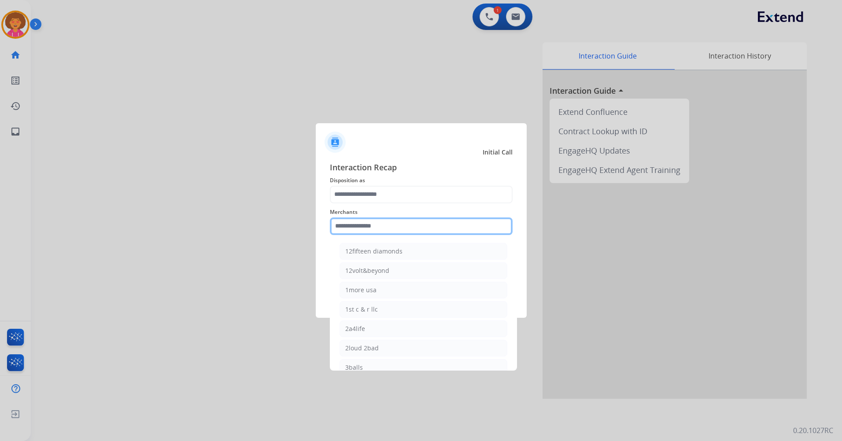
click at [376, 233] on input "text" at bounding box center [421, 226] width 183 height 18
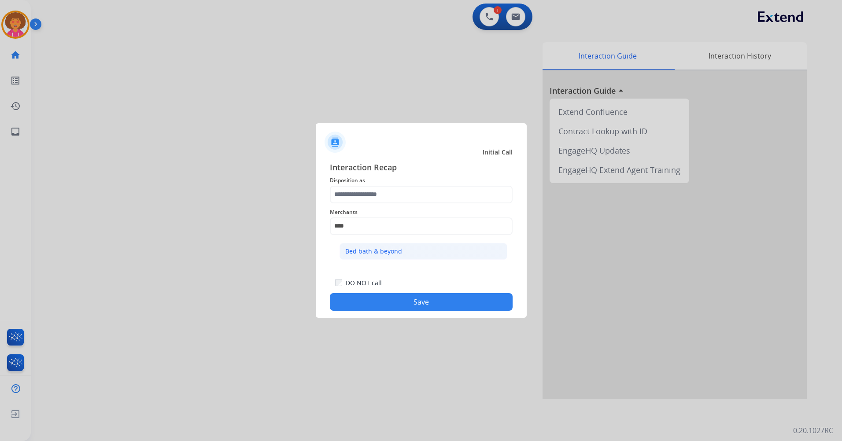
click at [412, 252] on li "Bed bath & beyond" at bounding box center [423, 251] width 168 height 17
type input "**********"
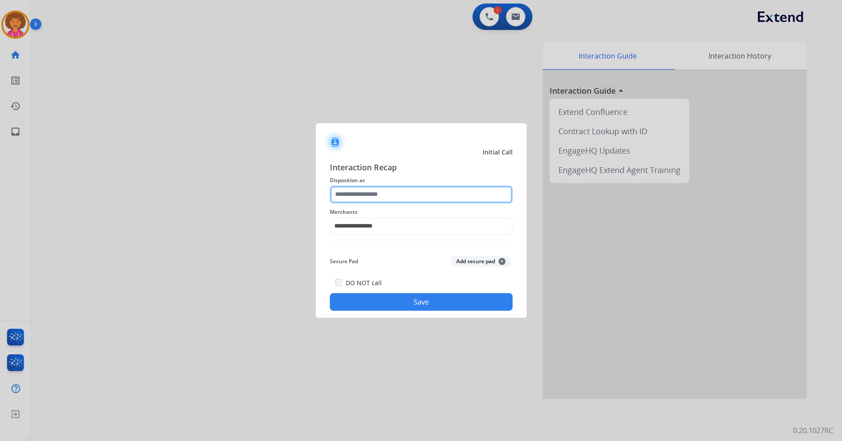
click at [356, 199] on input "text" at bounding box center [421, 195] width 183 height 18
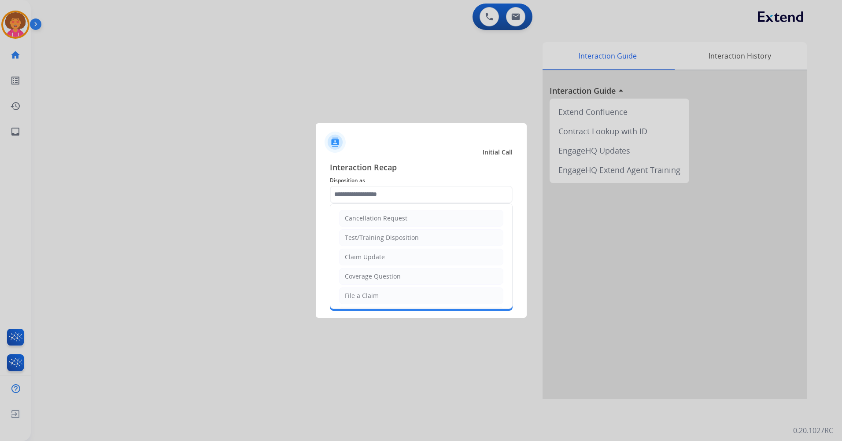
drag, startPoint x: 369, startPoint y: 257, endPoint x: 368, endPoint y: 302, distance: 45.8
click at [369, 257] on div "Claim Update" at bounding box center [365, 257] width 40 height 9
type input "**********"
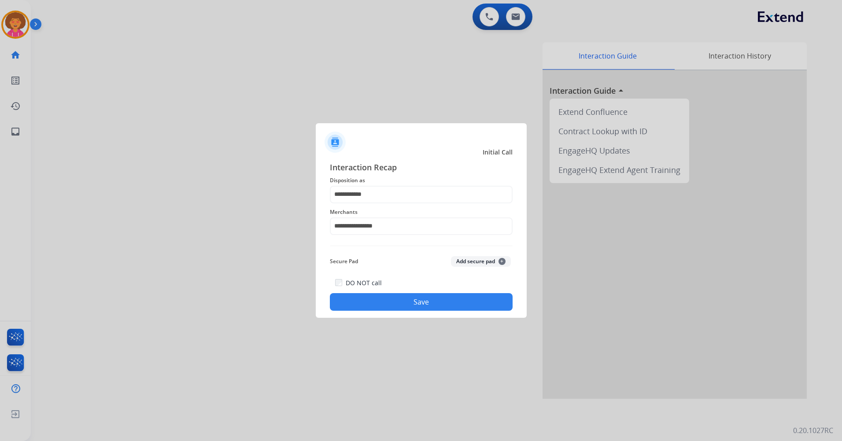
click at [372, 301] on button "Save" at bounding box center [421, 302] width 183 height 18
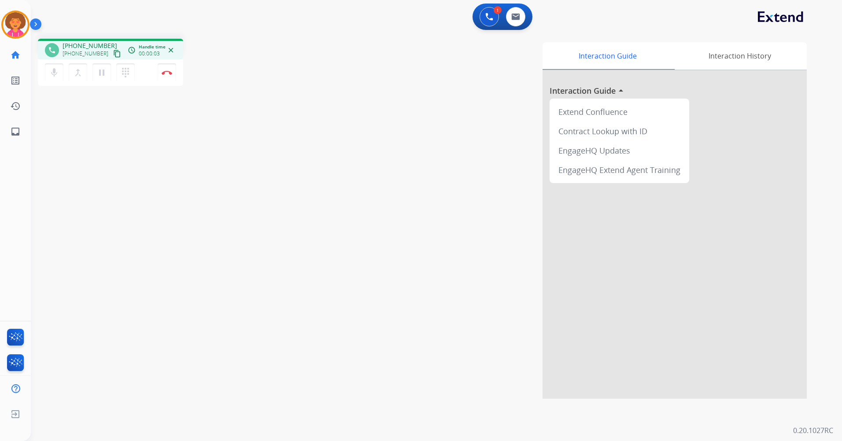
click at [113, 54] on mat-icon "content_copy" at bounding box center [117, 54] width 8 height 8
click at [166, 74] on img at bounding box center [167, 72] width 11 height 4
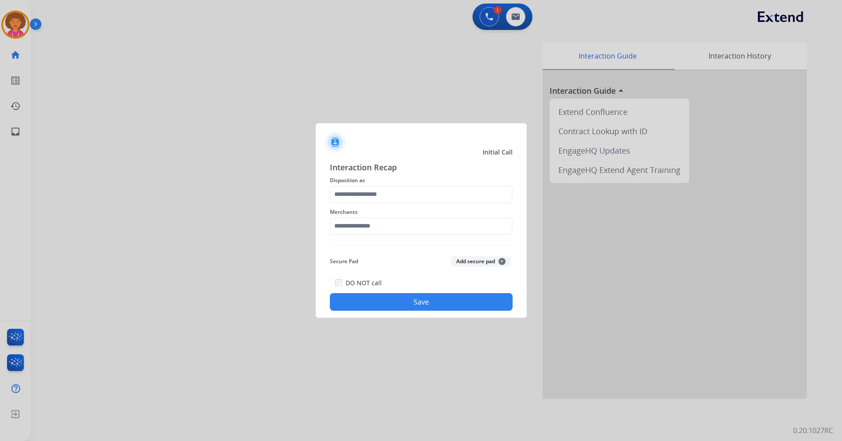
click at [380, 203] on div "Merchants" at bounding box center [421, 220] width 183 height 35
click at [383, 198] on input "text" at bounding box center [421, 195] width 183 height 18
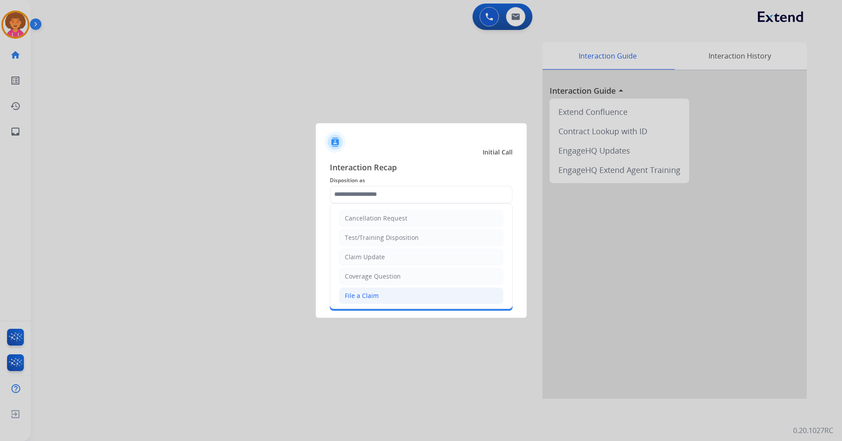
click at [369, 293] on div "File a Claim" at bounding box center [362, 295] width 34 height 9
type input "**********"
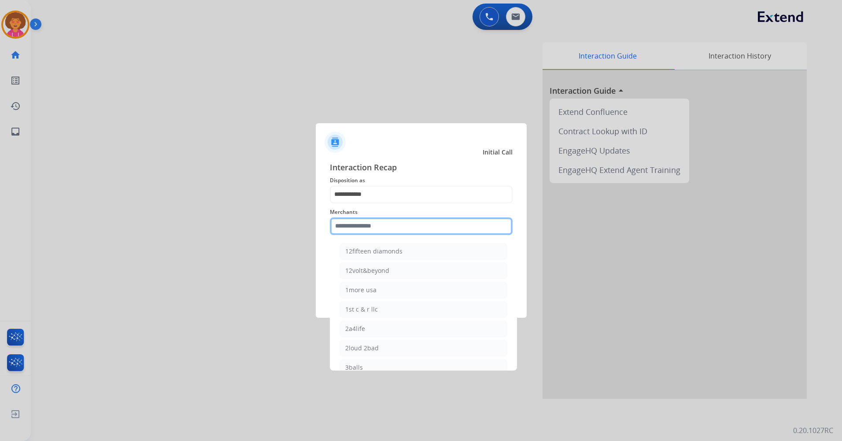
click at [375, 224] on input "text" at bounding box center [421, 226] width 183 height 18
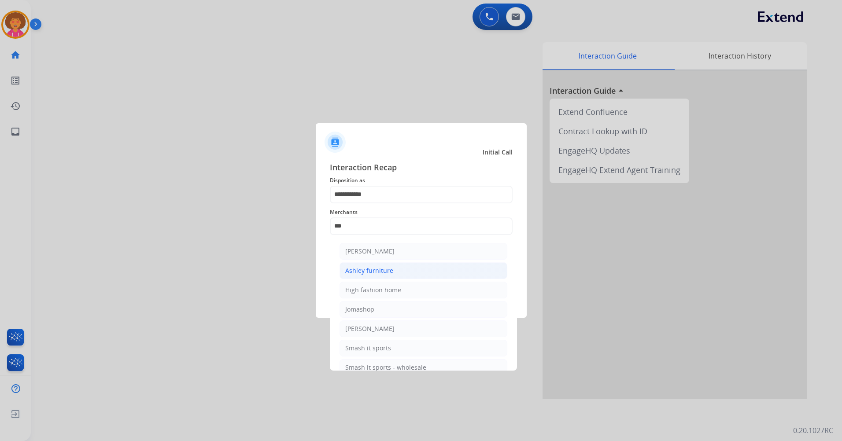
click at [380, 268] on div "Ashley furniture" at bounding box center [369, 270] width 48 height 9
type input "**********"
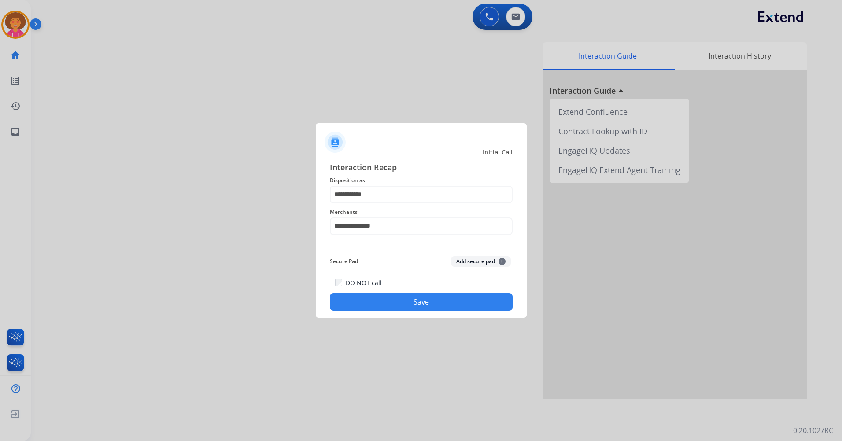
click at [417, 295] on button "Save" at bounding box center [421, 302] width 183 height 18
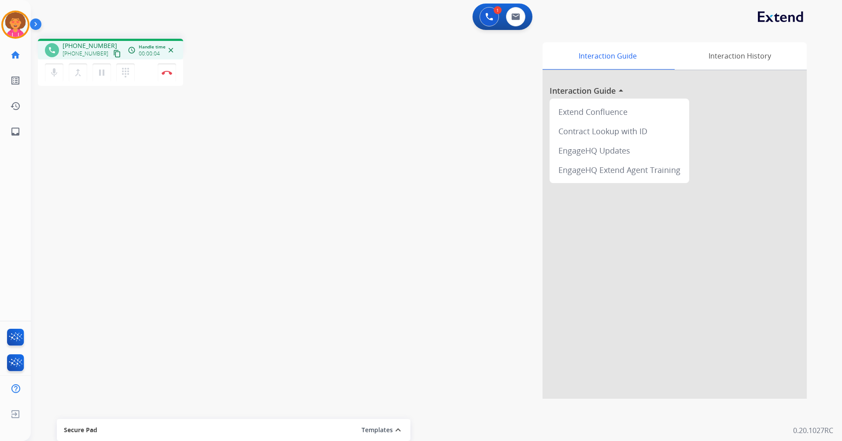
click at [112, 49] on button "content_copy" at bounding box center [117, 53] width 11 height 11
click at [113, 54] on mat-icon "content_copy" at bounding box center [117, 54] width 8 height 8
click at [54, 73] on mat-icon "mic" at bounding box center [54, 72] width 11 height 11
click at [54, 74] on mat-icon "mic_off" at bounding box center [54, 72] width 11 height 11
click at [169, 73] on img at bounding box center [167, 72] width 11 height 4
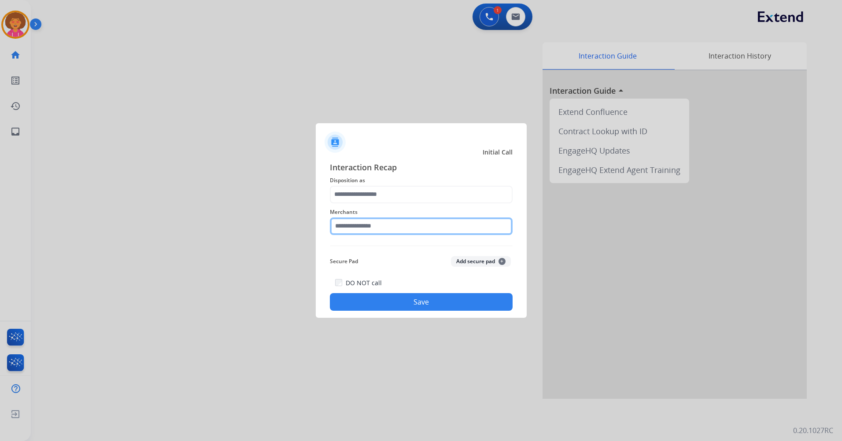
click at [358, 225] on input "text" at bounding box center [421, 226] width 183 height 18
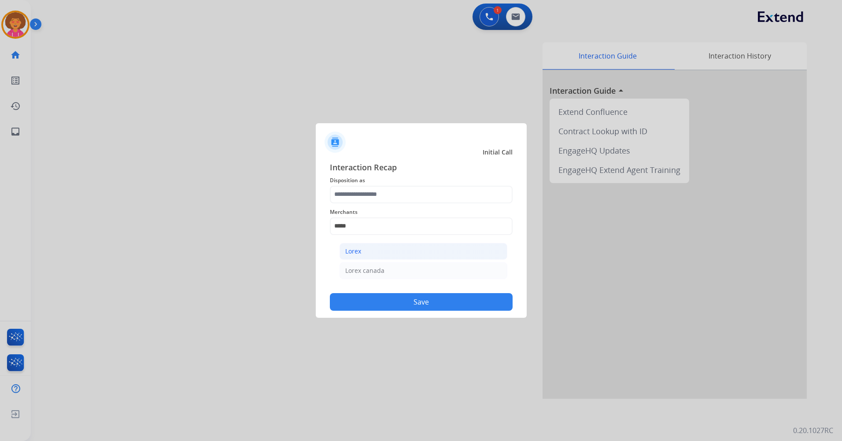
click at [405, 246] on li "Lorex" at bounding box center [423, 251] width 168 height 17
type input "*****"
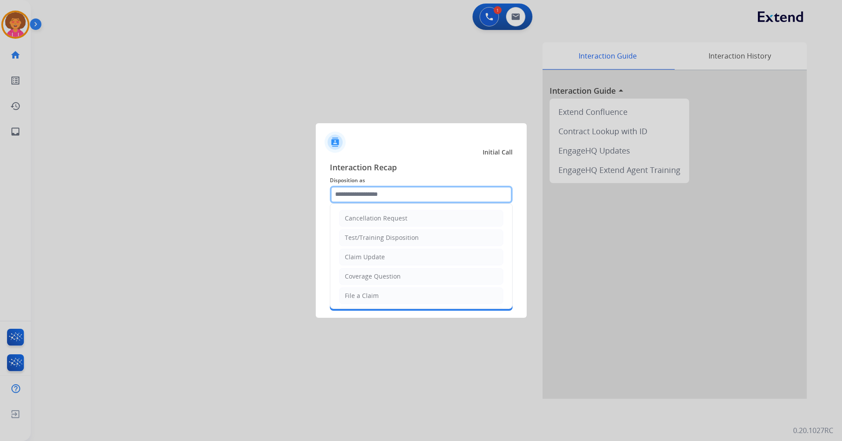
click at [402, 193] on input "text" at bounding box center [421, 195] width 183 height 18
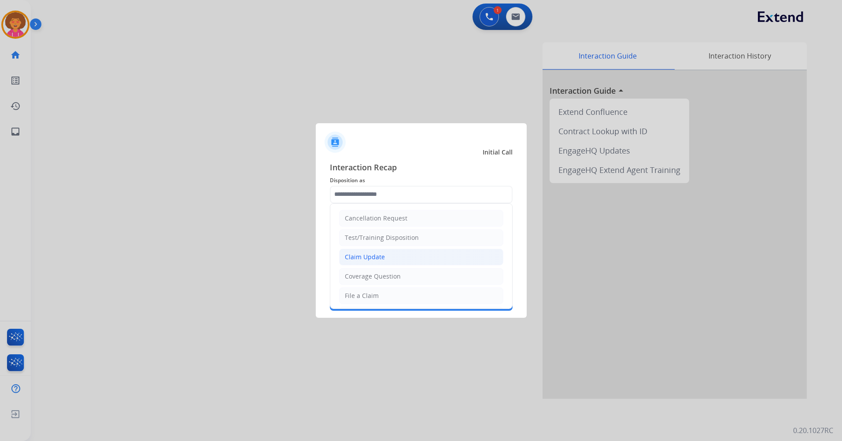
click at [364, 256] on div "Claim Update" at bounding box center [365, 257] width 40 height 9
type input "**********"
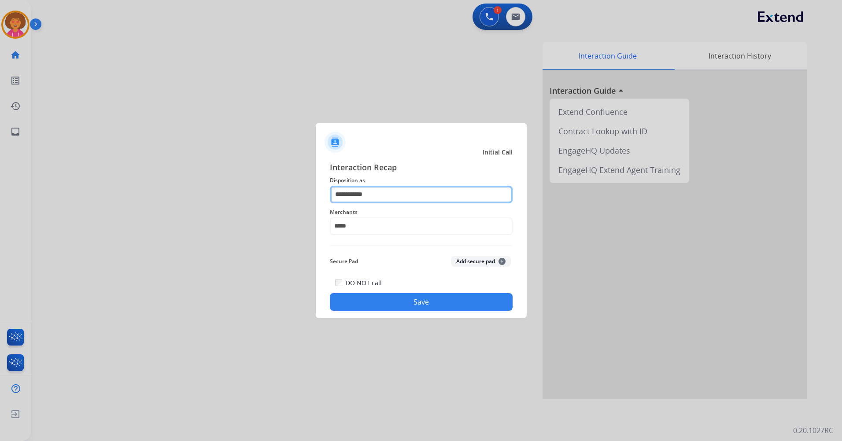
click at [388, 198] on input "**********" at bounding box center [421, 195] width 183 height 18
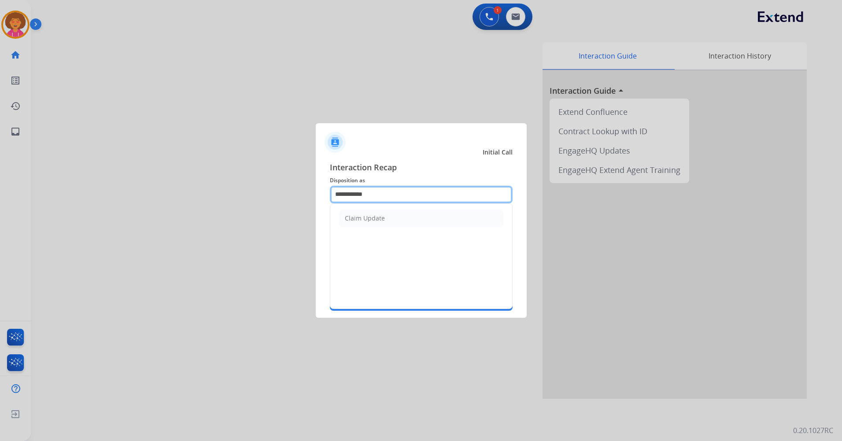
drag, startPoint x: 388, startPoint y: 198, endPoint x: 199, endPoint y: 202, distance: 188.9
click at [0, 202] on app-contact-recap-modal "**********" at bounding box center [0, 220] width 0 height 441
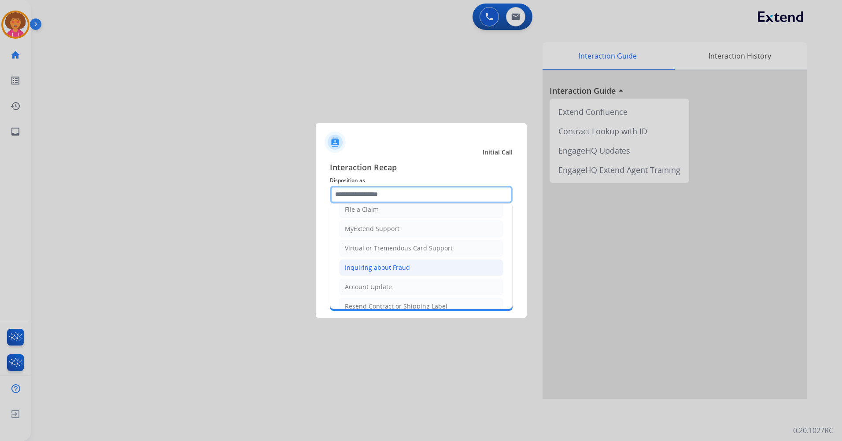
scroll to position [88, 0]
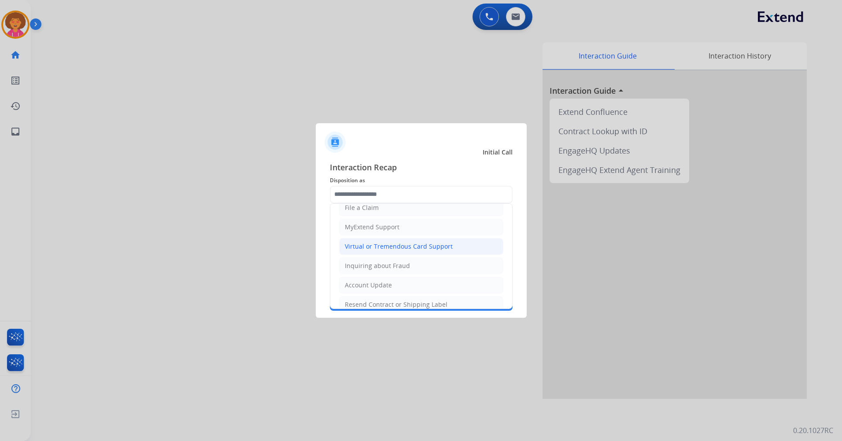
click at [396, 249] on div "Virtual or Tremendous Card Support" at bounding box center [399, 246] width 108 height 9
type input "**********"
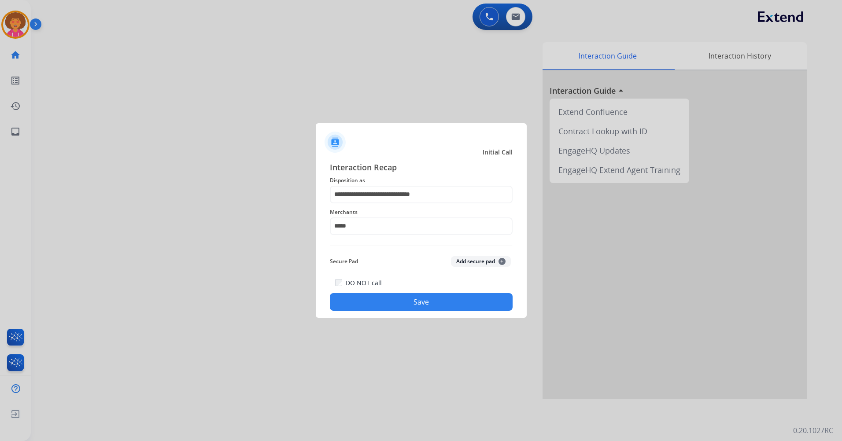
click at [377, 304] on button "Save" at bounding box center [421, 302] width 183 height 18
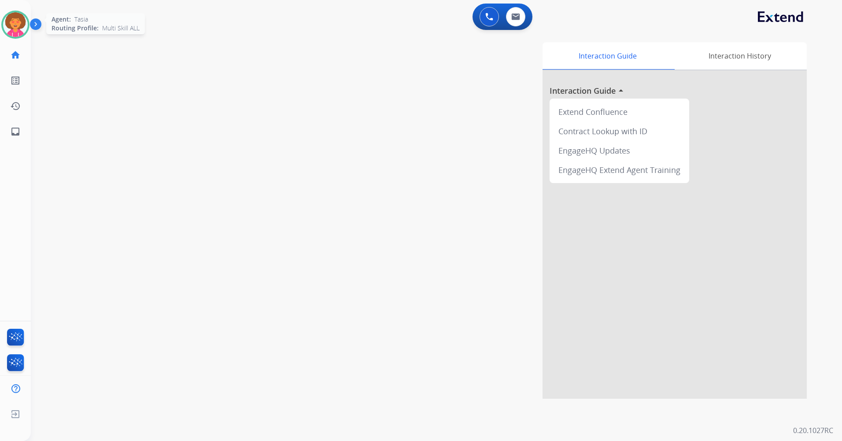
click at [12, 22] on img at bounding box center [15, 24] width 25 height 25
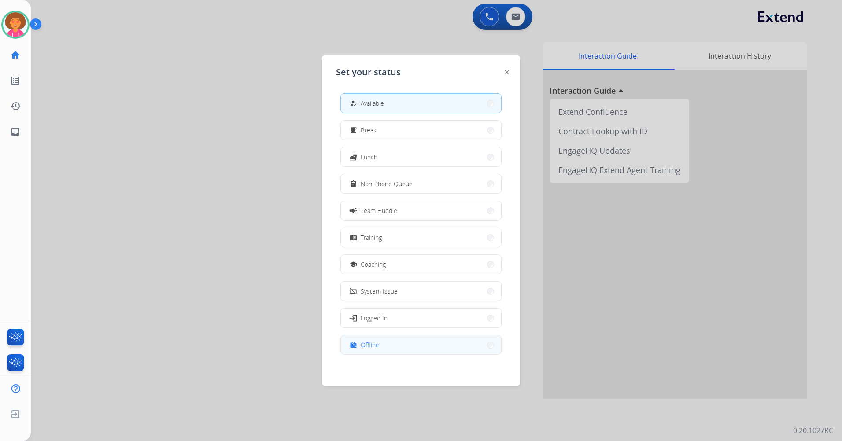
click at [385, 352] on button "work_off Offline" at bounding box center [421, 344] width 160 height 19
